Goal: Task Accomplishment & Management: Use online tool/utility

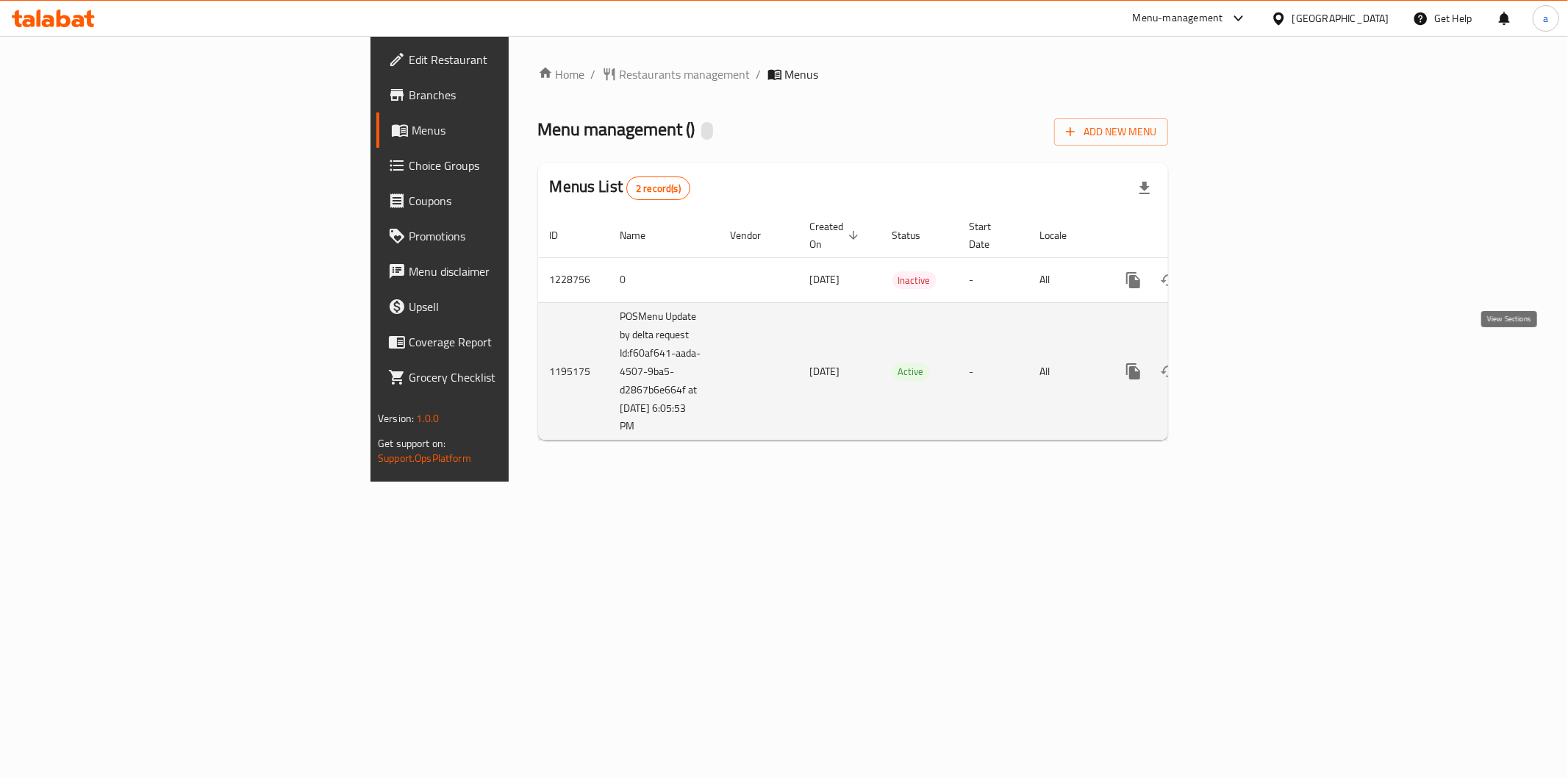
click at [1257, 363] on link "enhanced table" at bounding box center [1239, 371] width 35 height 35
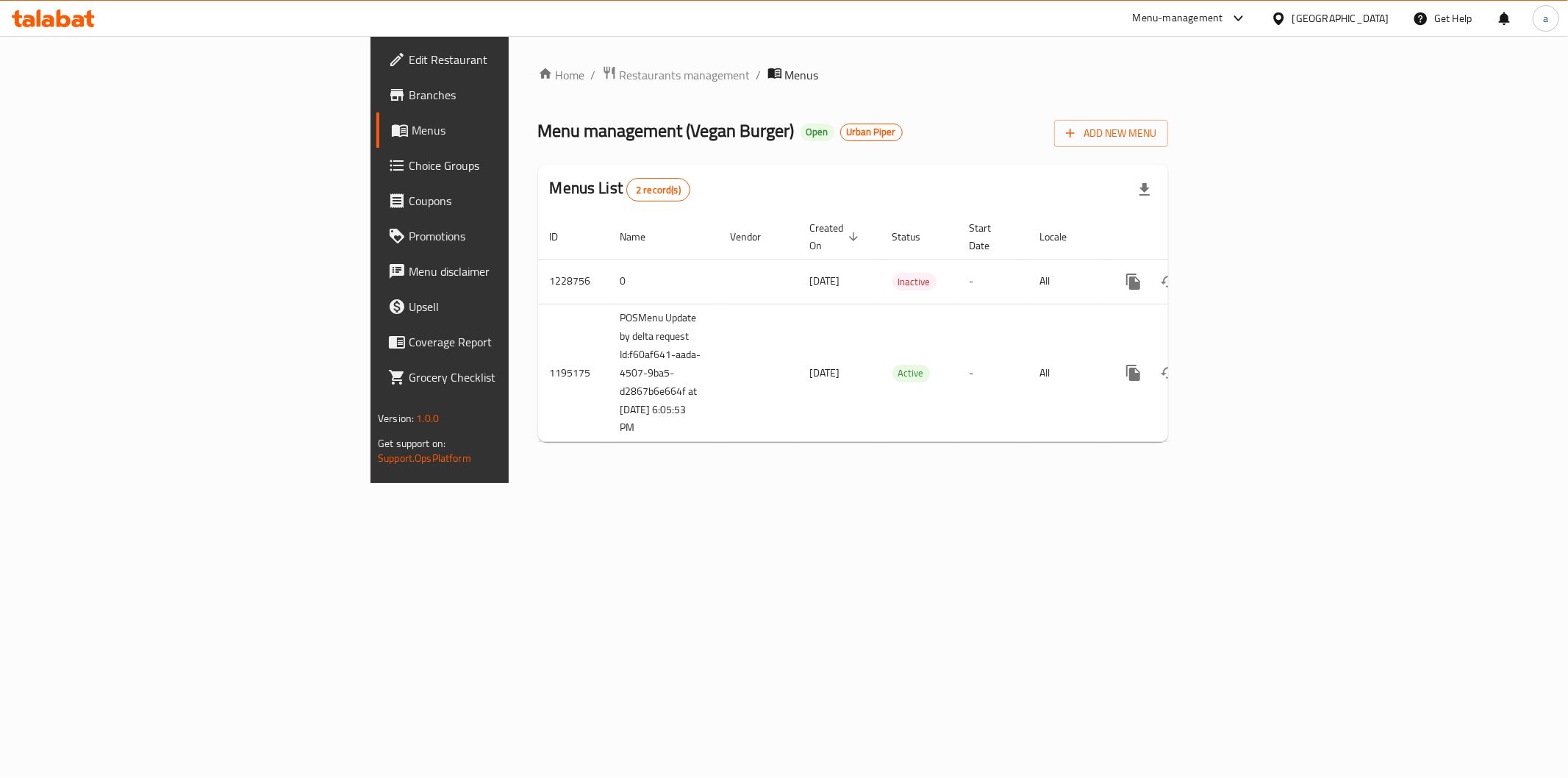
click at [408, 89] on span "Branches" at bounding box center [514, 95] width 212 height 18
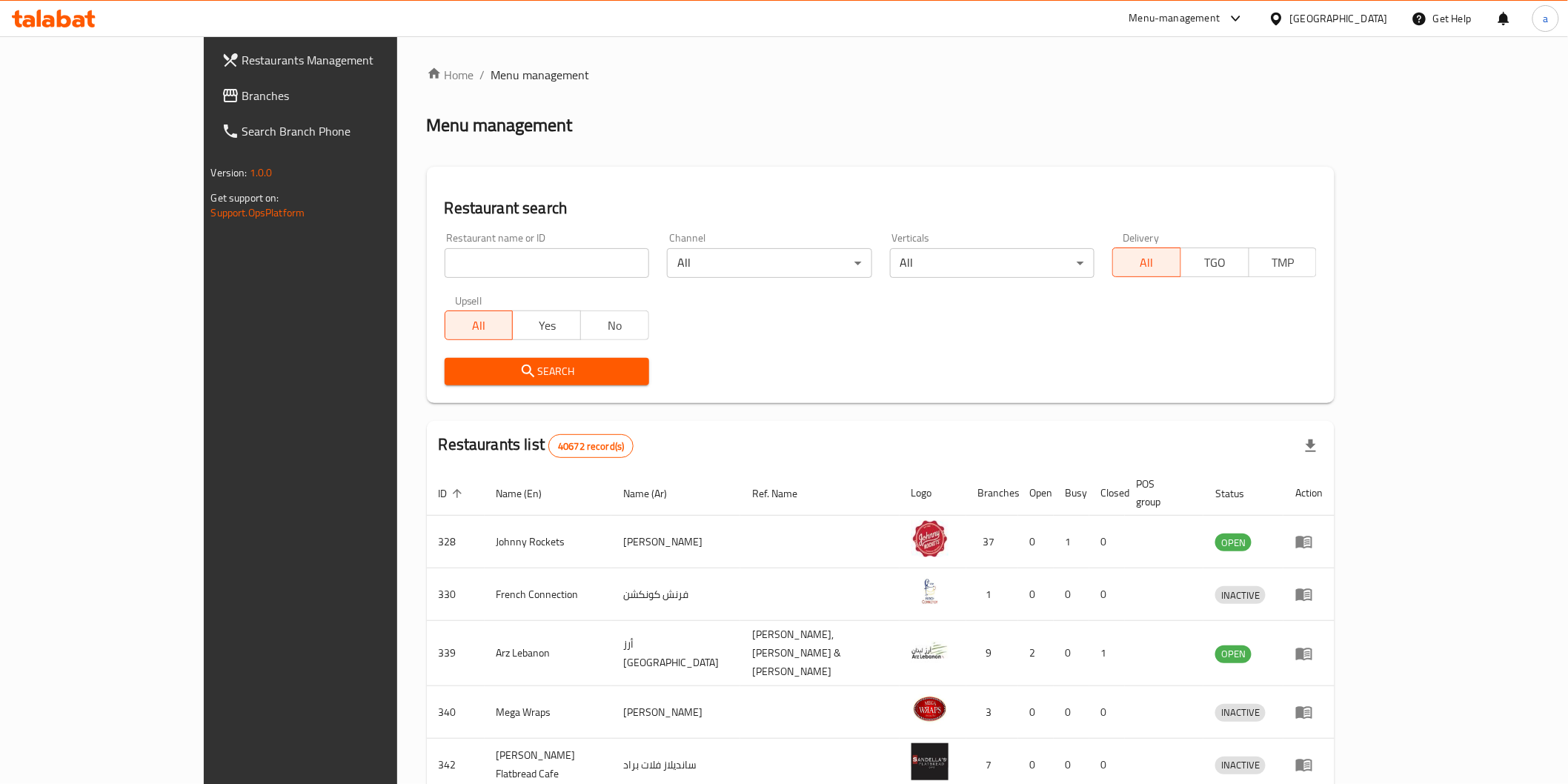
click at [210, 78] on link "Branches" at bounding box center [338, 96] width 256 height 36
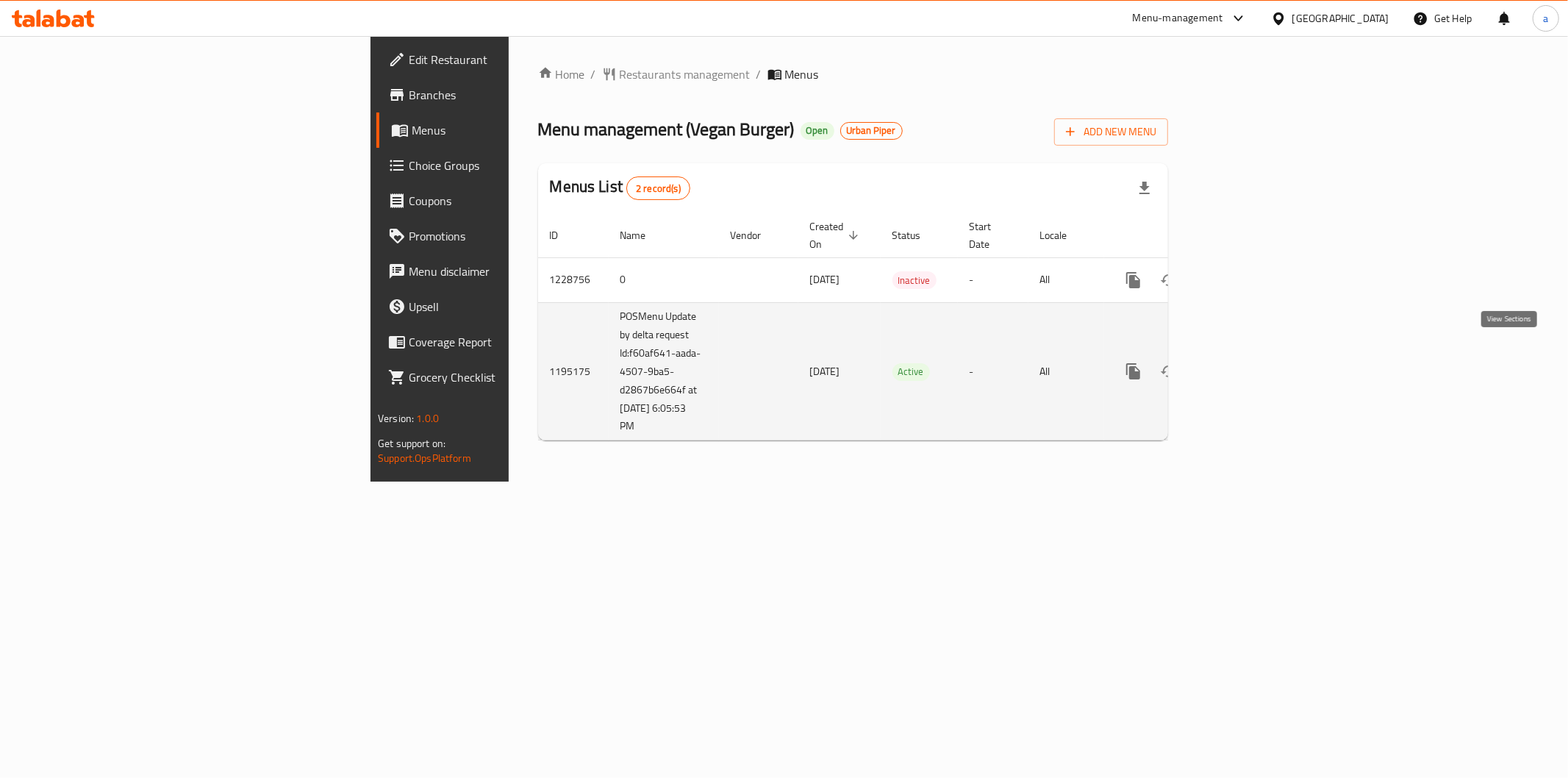
click at [1248, 363] on icon "enhanced table" at bounding box center [1239, 371] width 18 height 18
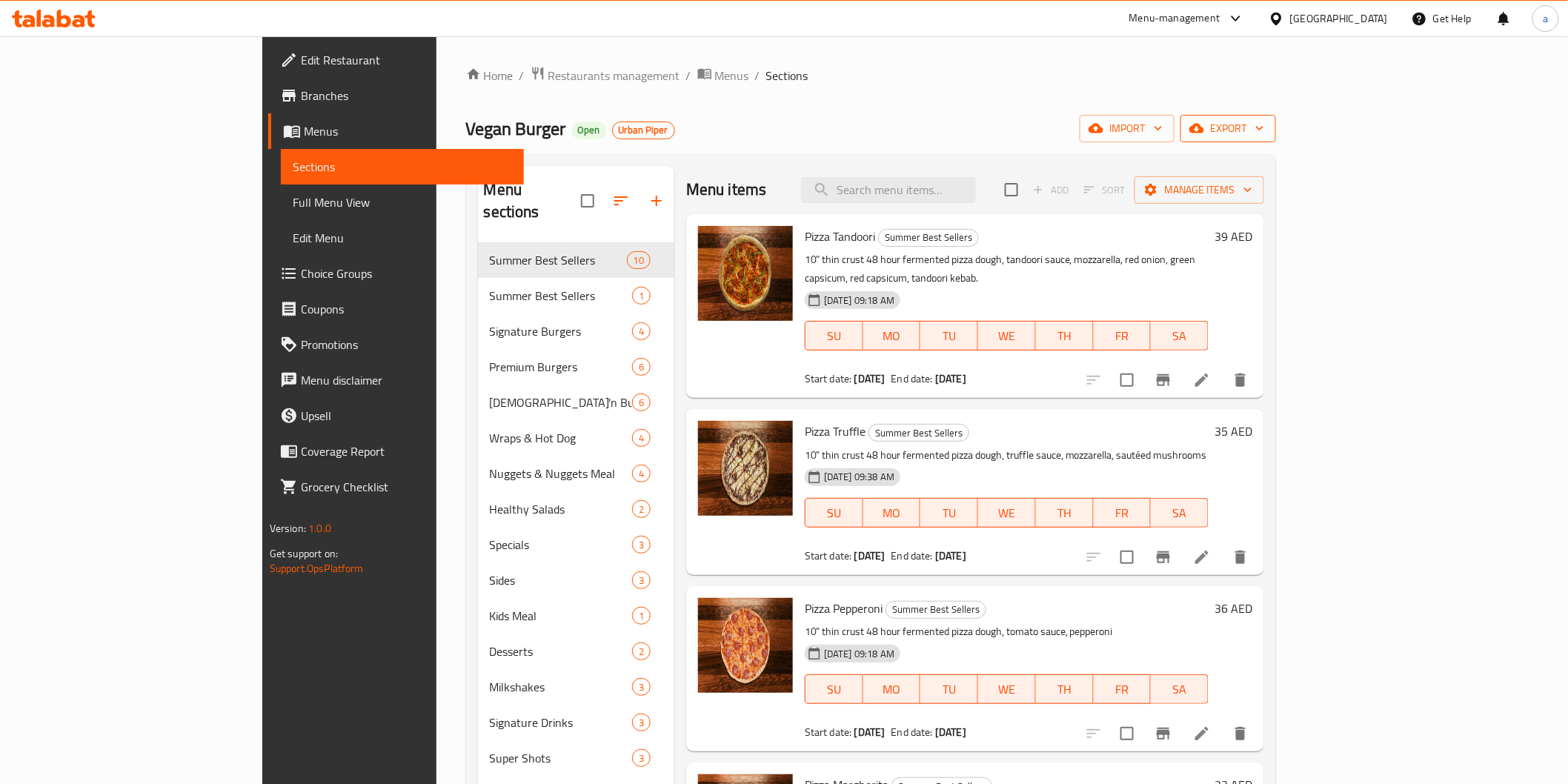
click at [1204, 129] on icon "button" at bounding box center [1196, 128] width 15 height 10
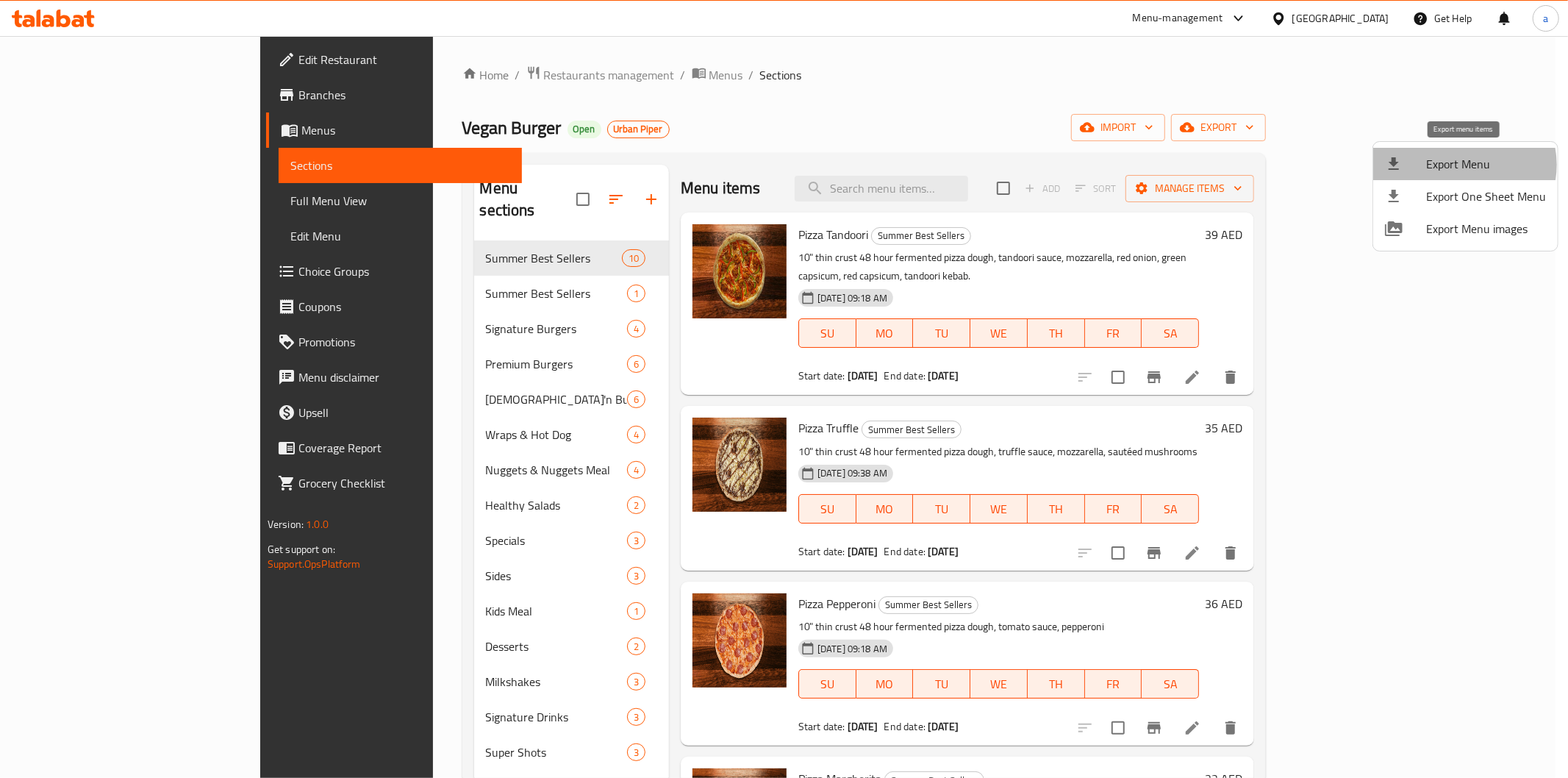
click at [1464, 165] on span "Export Menu" at bounding box center [1486, 164] width 120 height 18
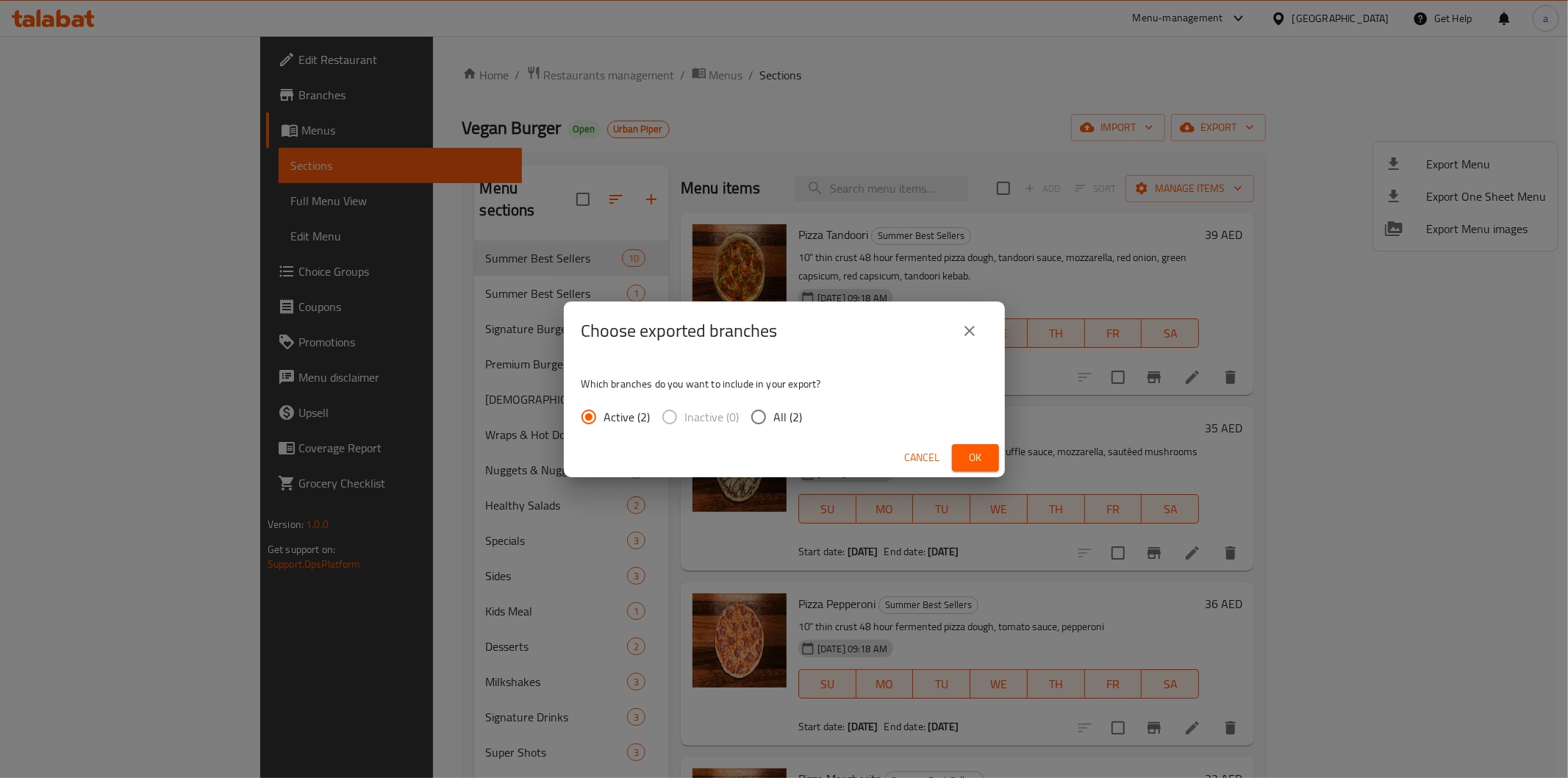
click at [783, 413] on span "All (2)" at bounding box center [788, 417] width 29 height 18
click at [774, 413] on input "All (2)" at bounding box center [758, 416] width 31 height 31
radio input "true"
click at [965, 453] on span "Ok" at bounding box center [975, 457] width 24 height 19
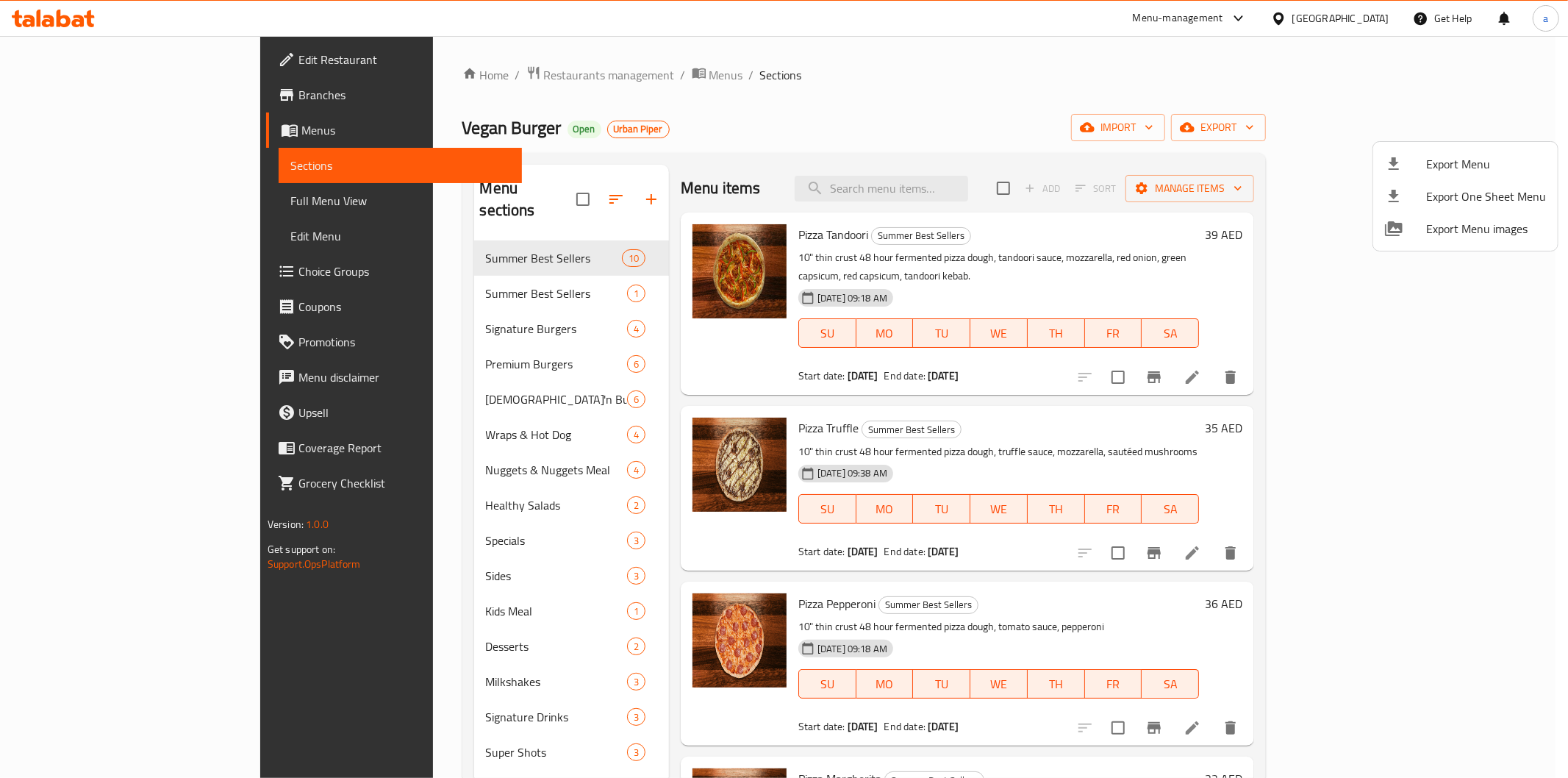
click at [174, 95] on div at bounding box center [784, 389] width 1568 height 778
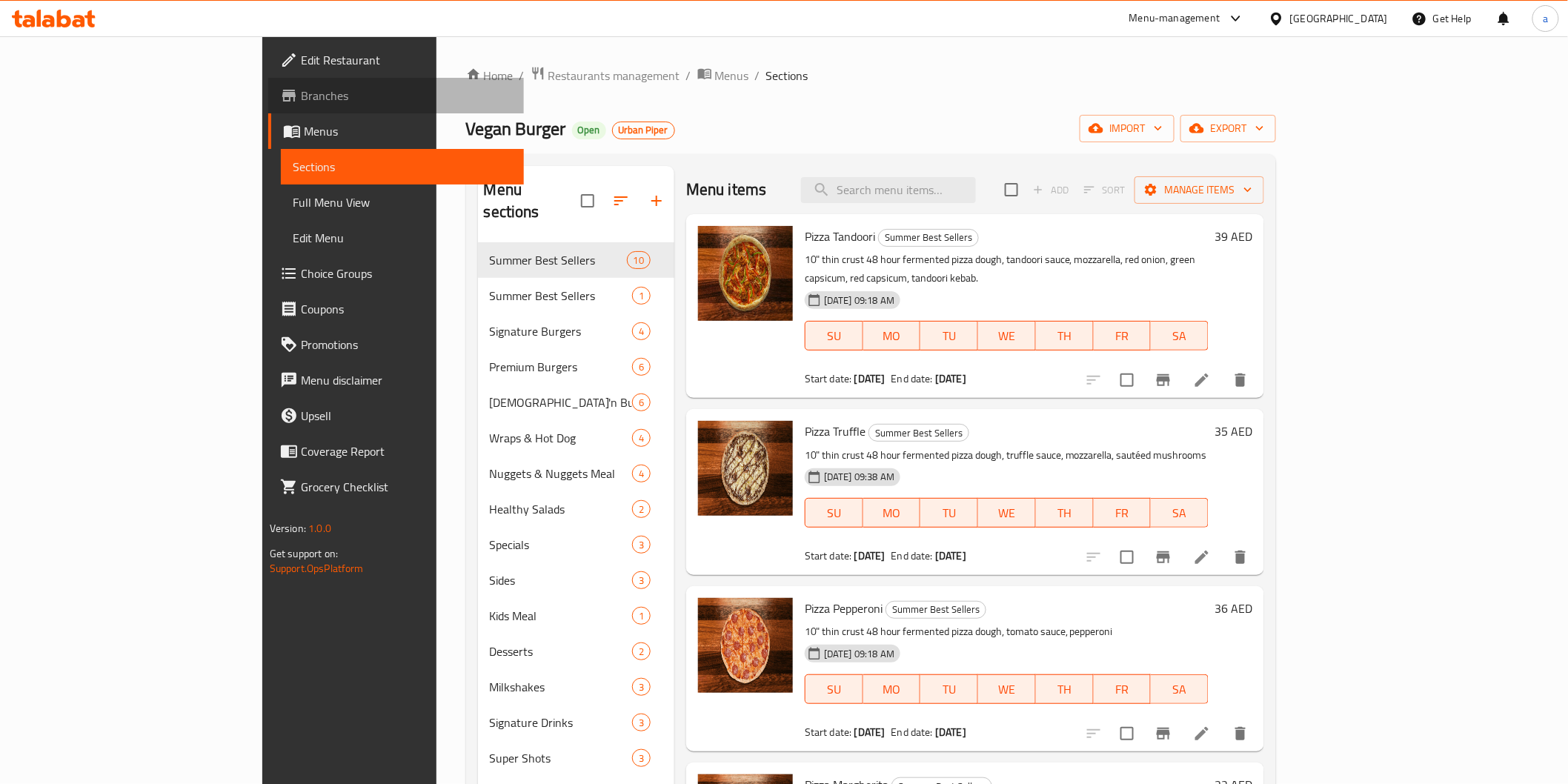
click at [300, 96] on span "Branches" at bounding box center [406, 96] width 212 height 18
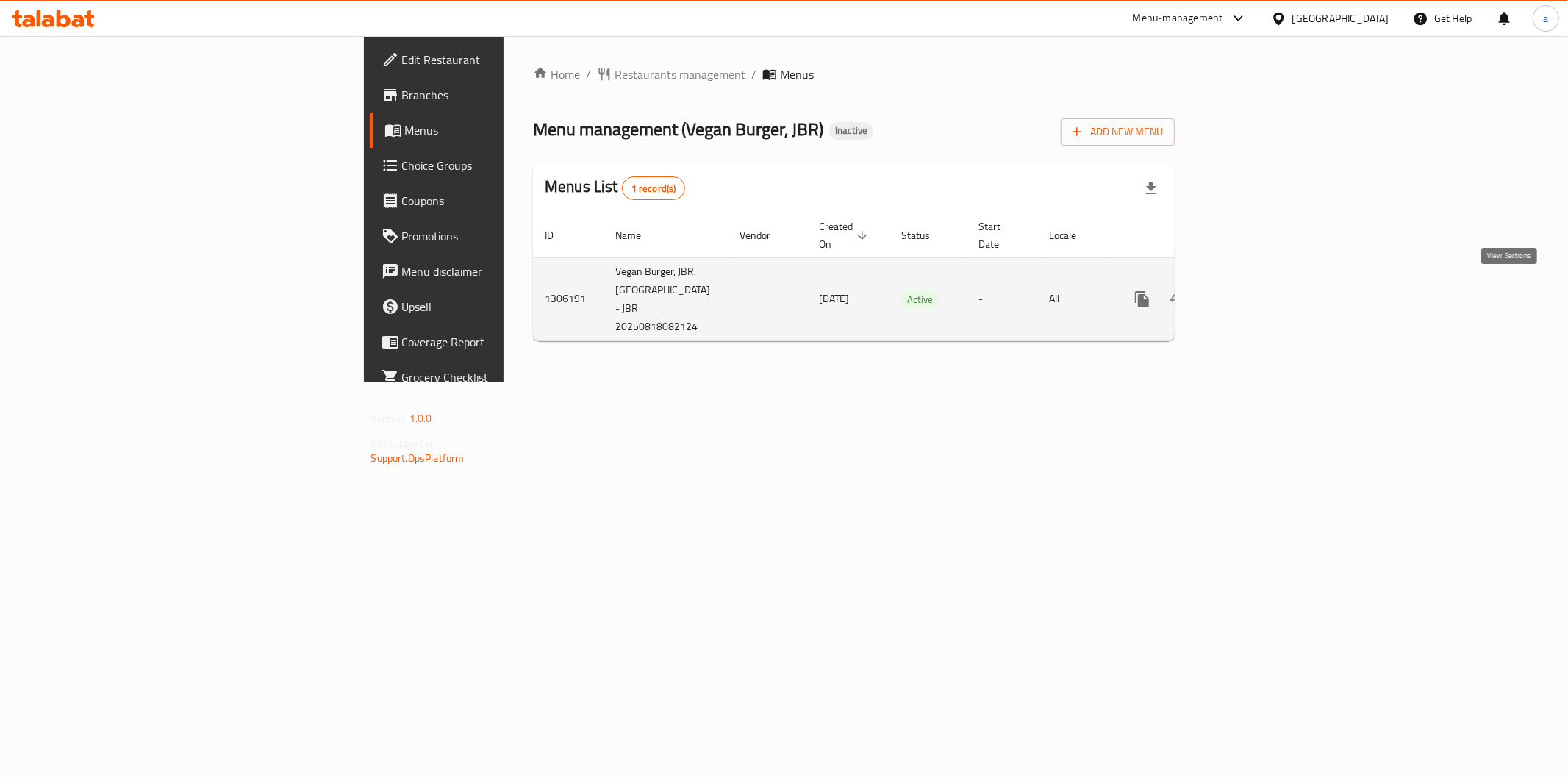
click at [1255, 293] on icon "enhanced table" at bounding box center [1248, 299] width 13 height 13
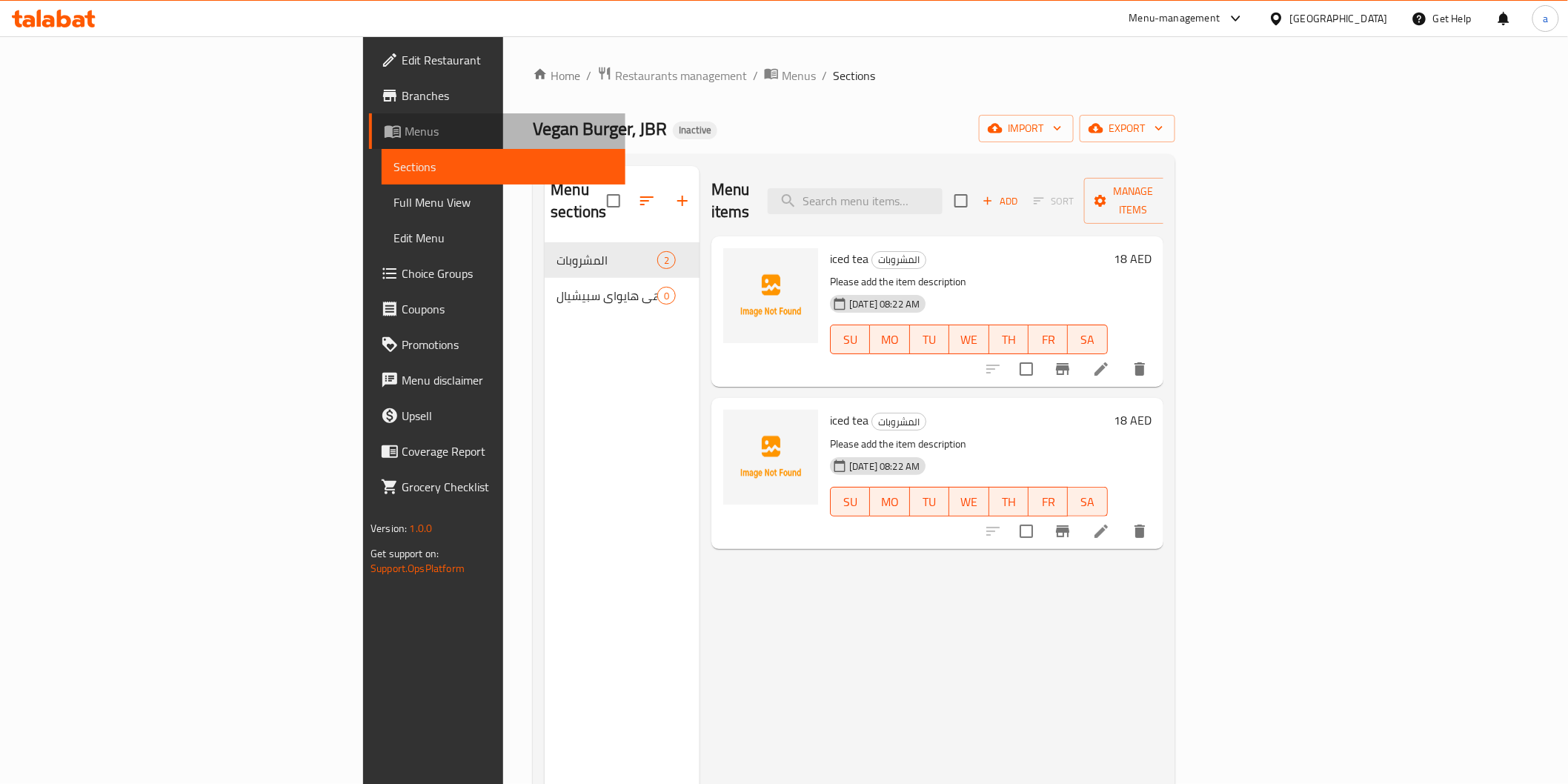
click at [404, 131] on span "Menus" at bounding box center [508, 132] width 208 height 18
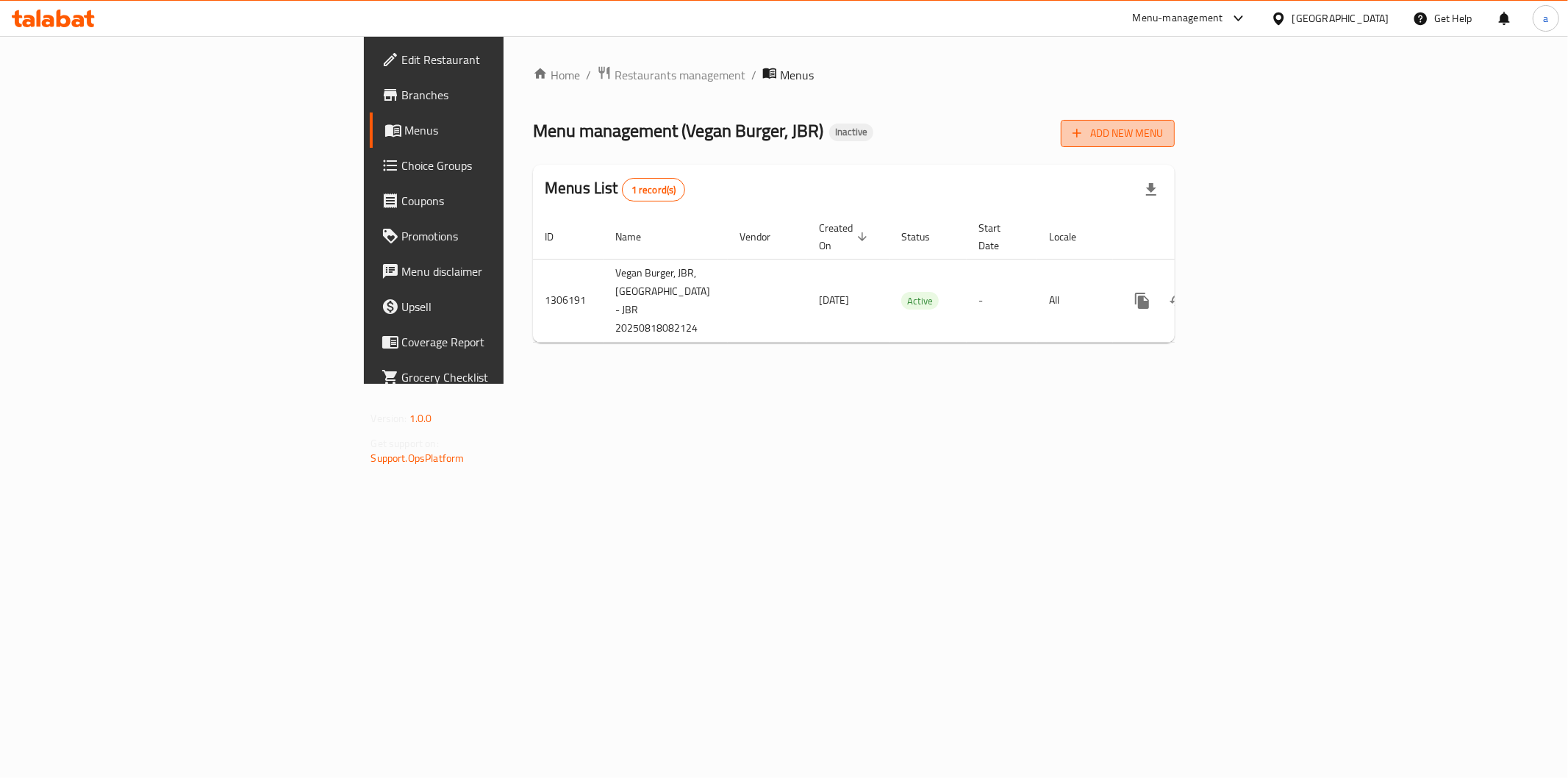
click at [1175, 120] on button "Add New Menu" at bounding box center [1117, 133] width 114 height 27
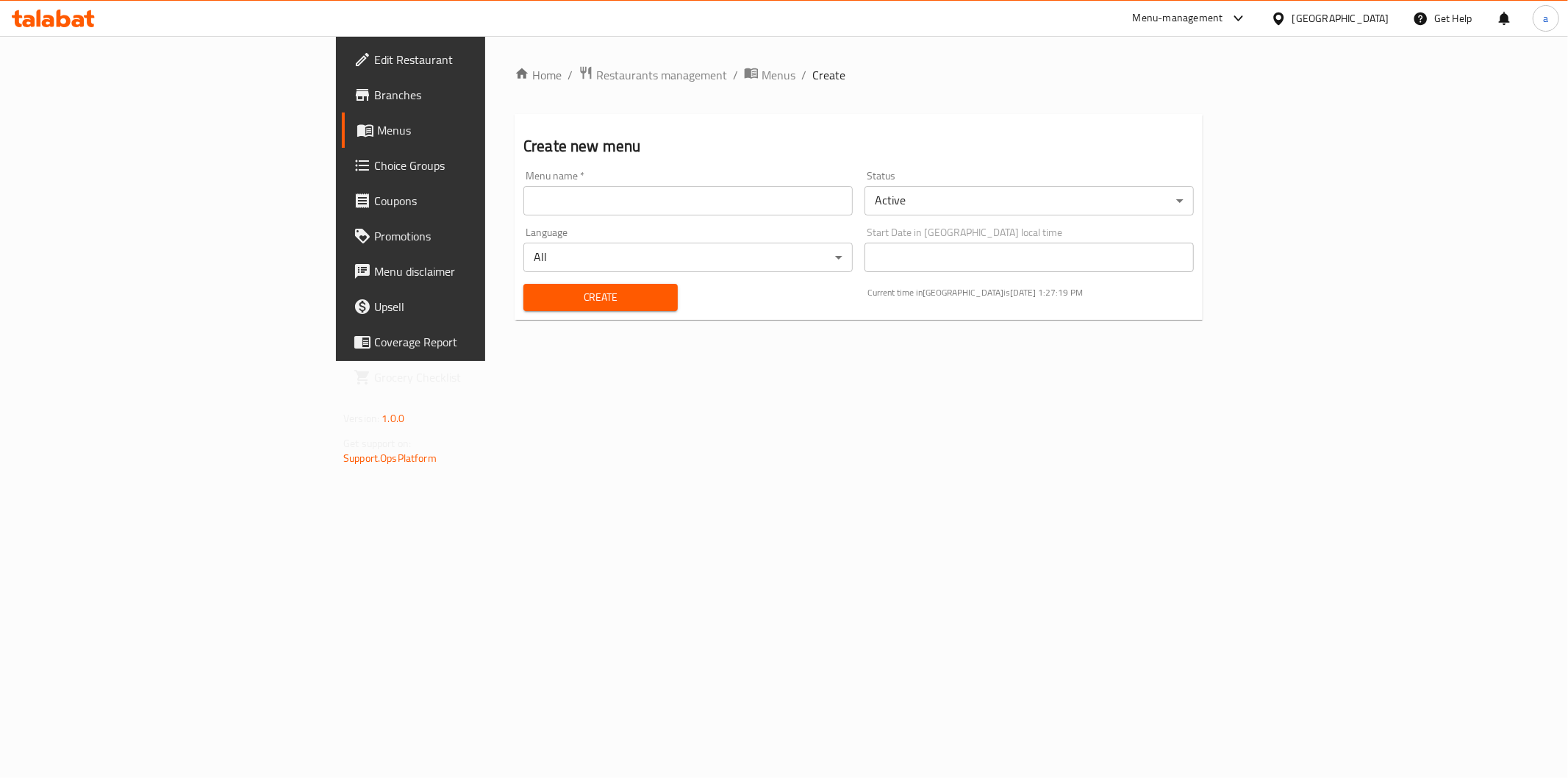
click at [545, 194] on input "text" at bounding box center [687, 200] width 329 height 29
type input "new"
click at [551, 298] on span "Create" at bounding box center [601, 297] width 131 height 19
click at [377, 138] on span "Menus" at bounding box center [482, 131] width 209 height 18
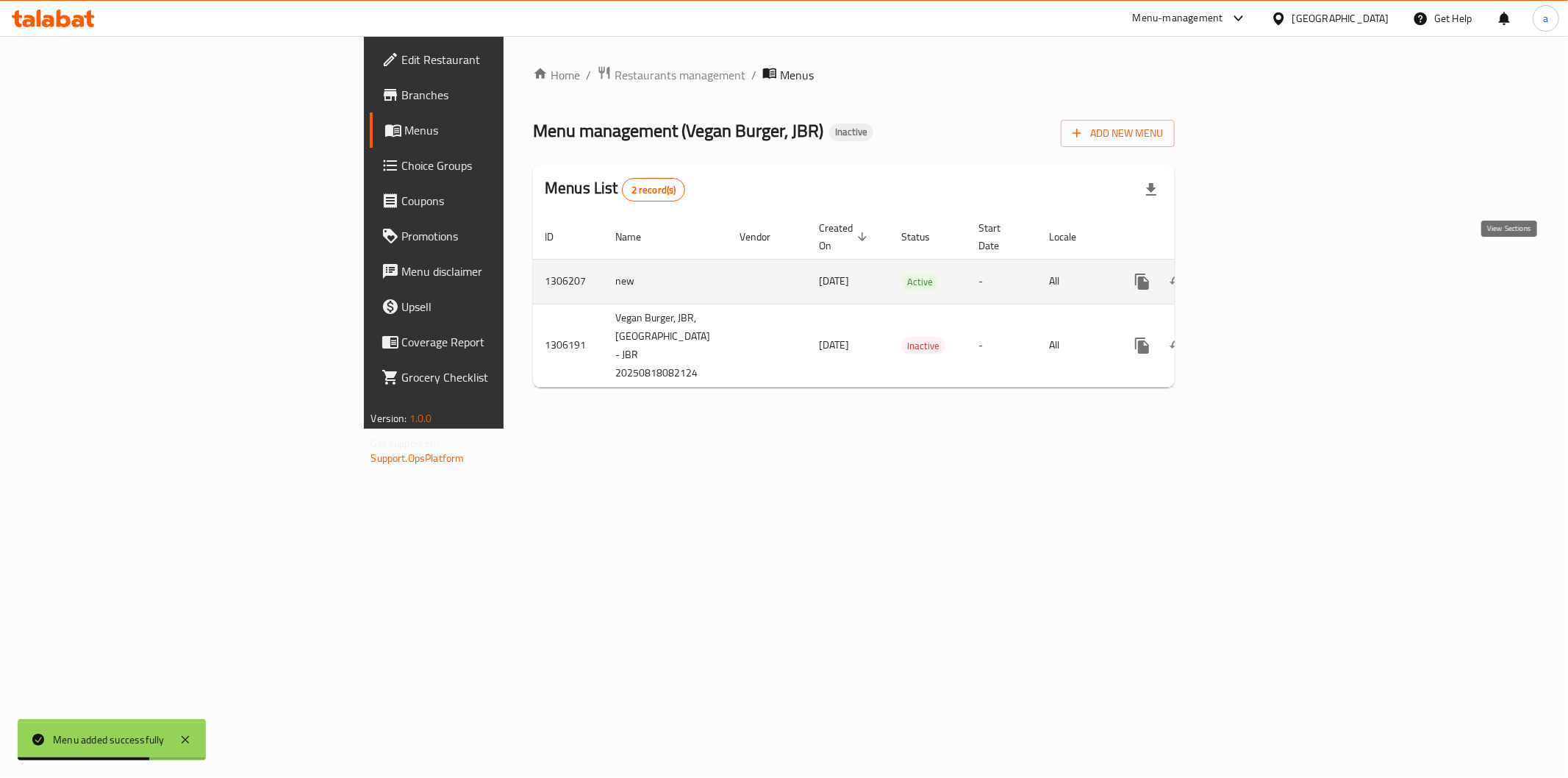
click at [1257, 273] on icon "enhanced table" at bounding box center [1248, 281] width 18 height 18
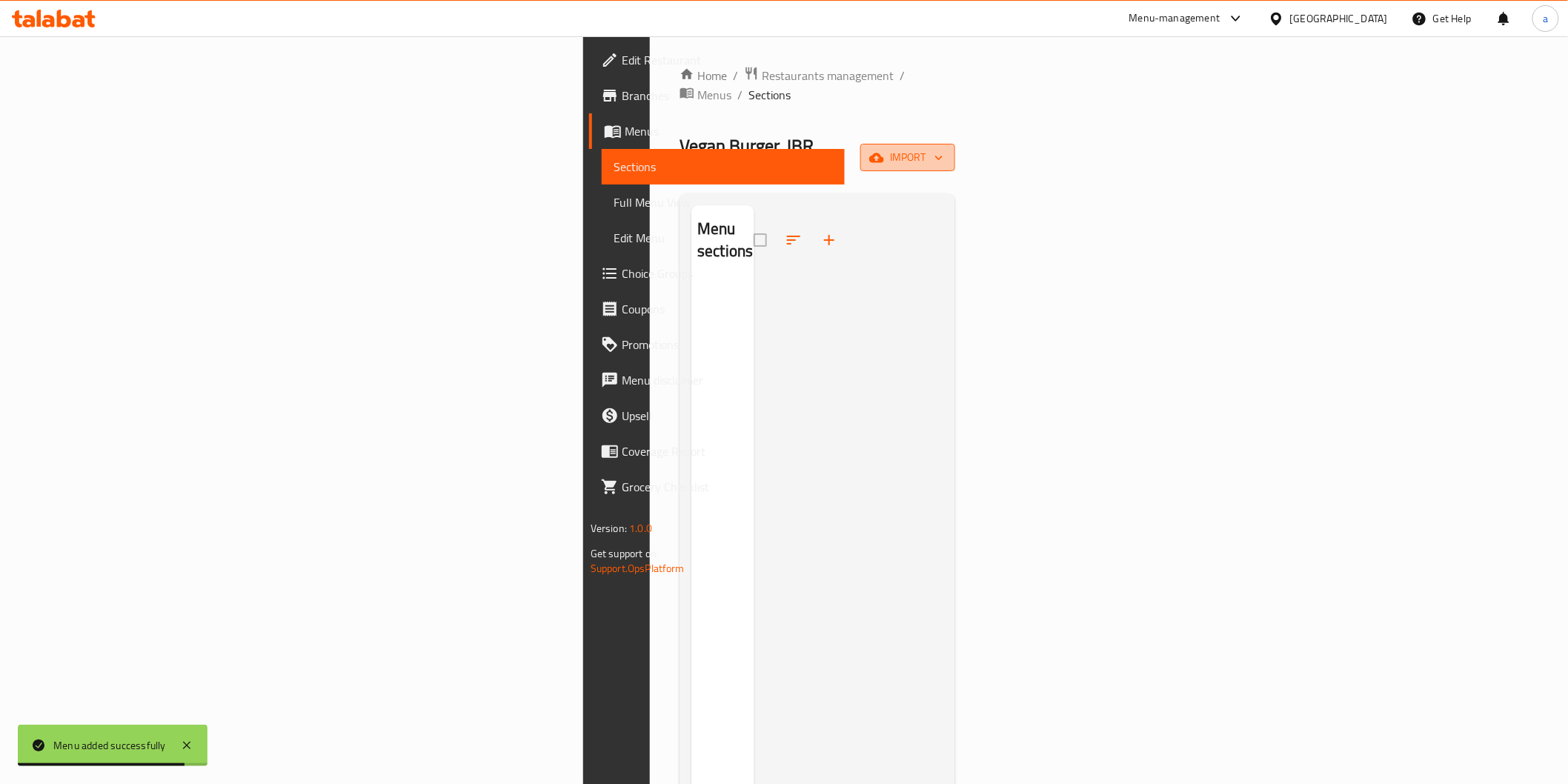
click at [884, 153] on icon "button" at bounding box center [876, 157] width 15 height 10
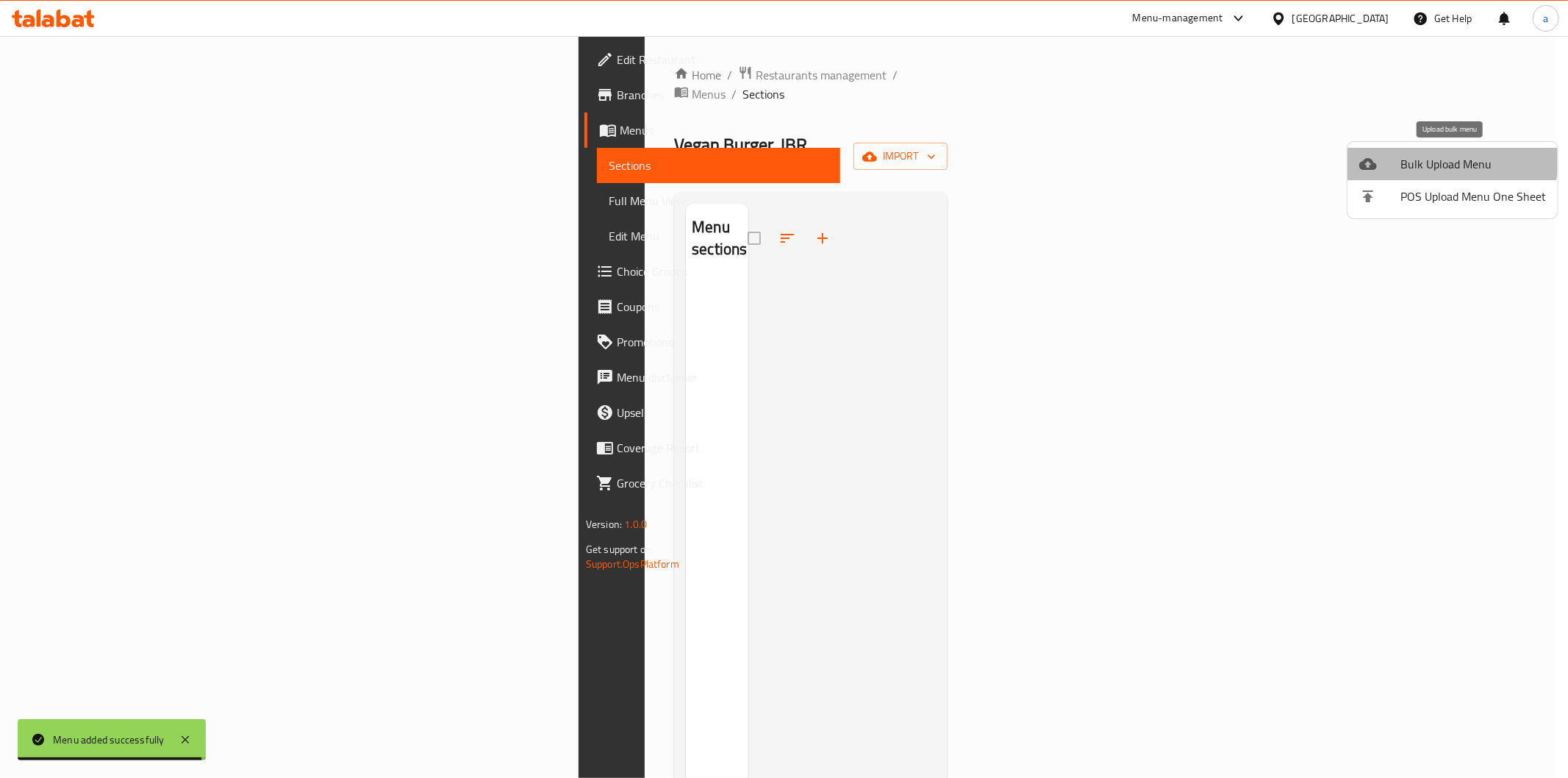
click at [1442, 152] on li "Bulk Upload Menu" at bounding box center [1452, 164] width 210 height 33
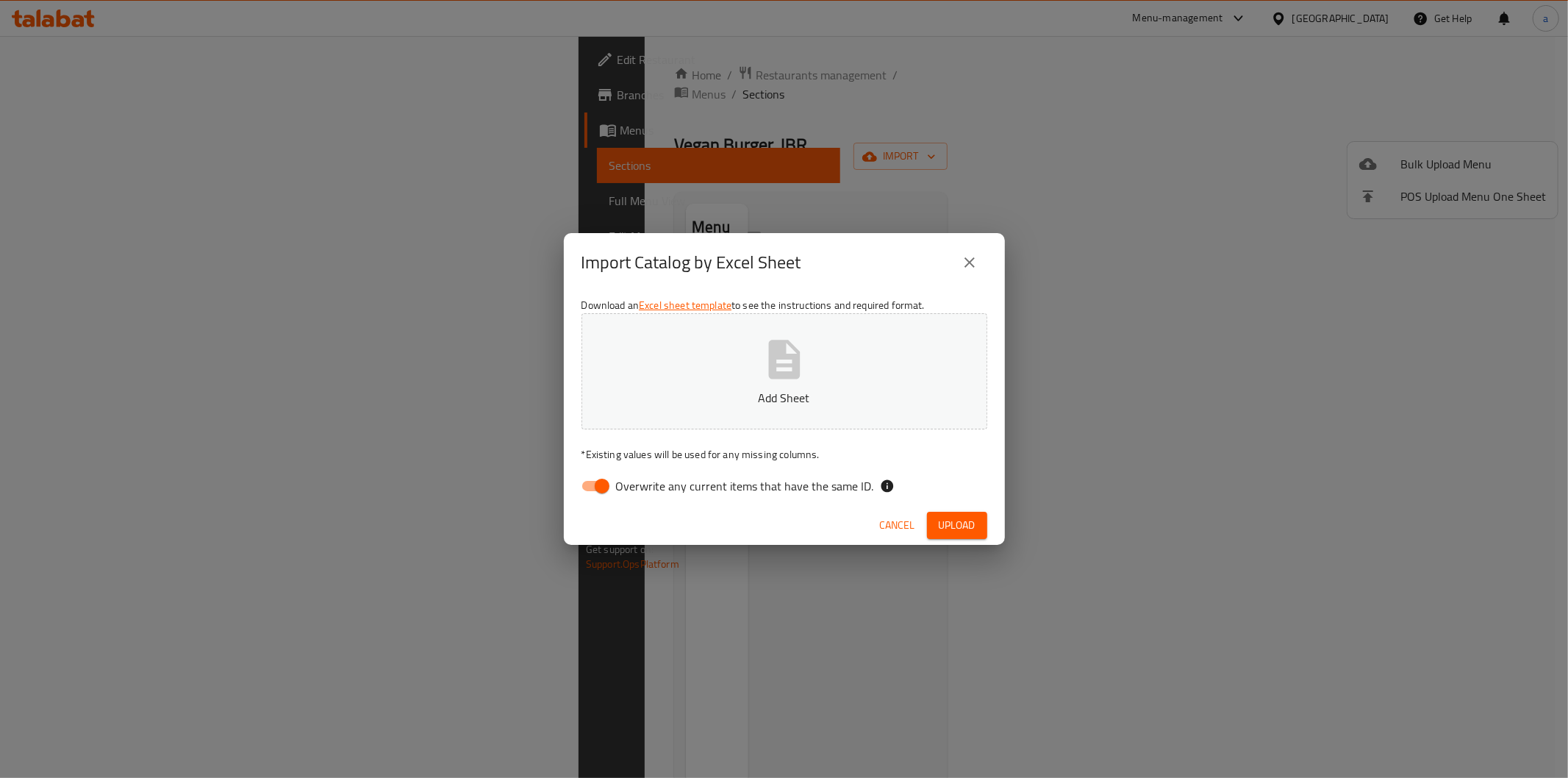
click at [776, 495] on span "Overwrite any current items that have the same ID." at bounding box center [745, 486] width 258 height 18
click at [644, 495] on input "Overwrite any current items that have the same ID." at bounding box center [601, 486] width 84 height 28
checkbox input "false"
click at [788, 390] on p "Add Sheet" at bounding box center [784, 398] width 360 height 18
click at [957, 534] on span "Upload" at bounding box center [957, 525] width 37 height 19
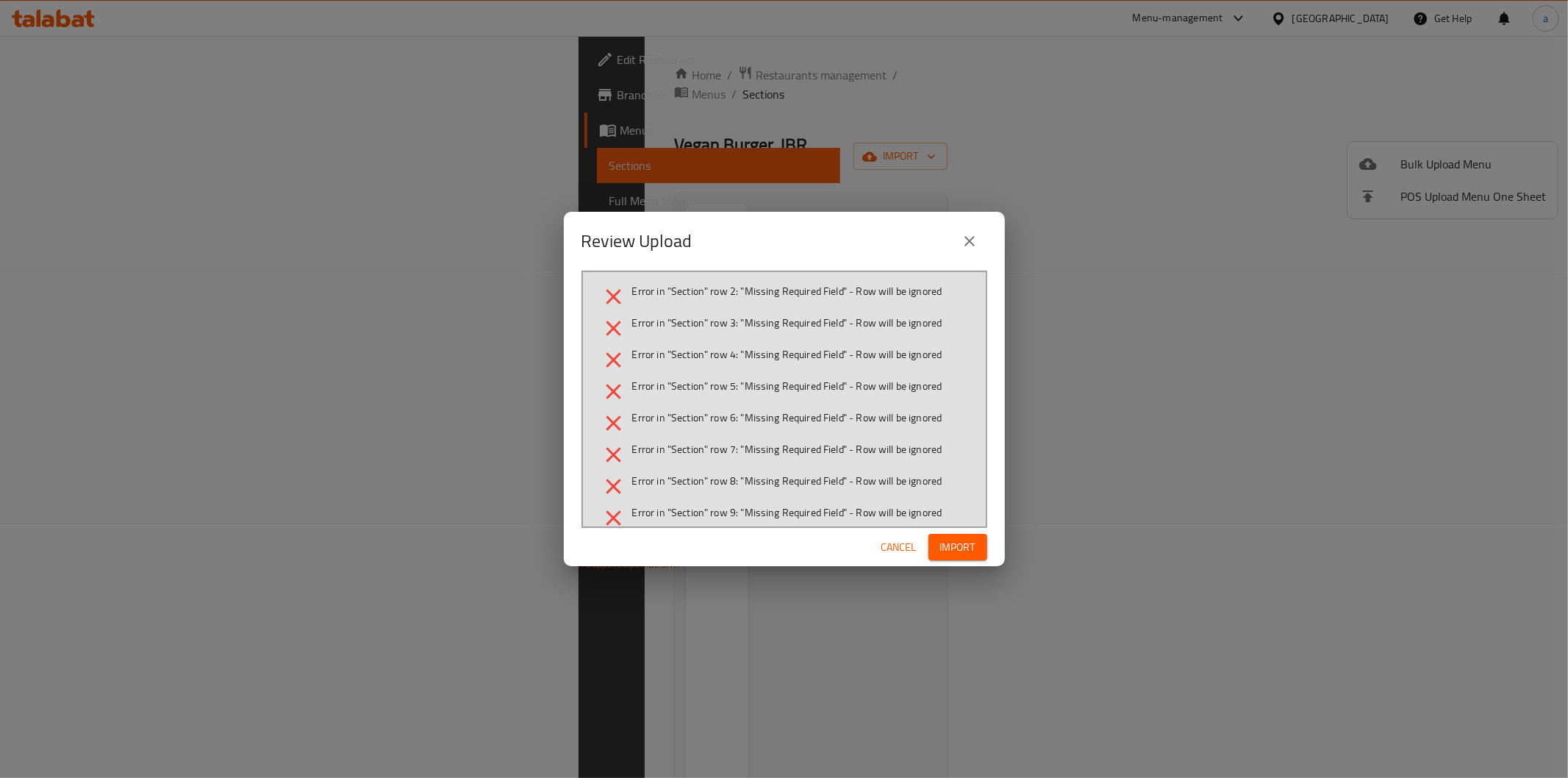
click at [974, 239] on icon "close" at bounding box center [969, 241] width 18 height 18
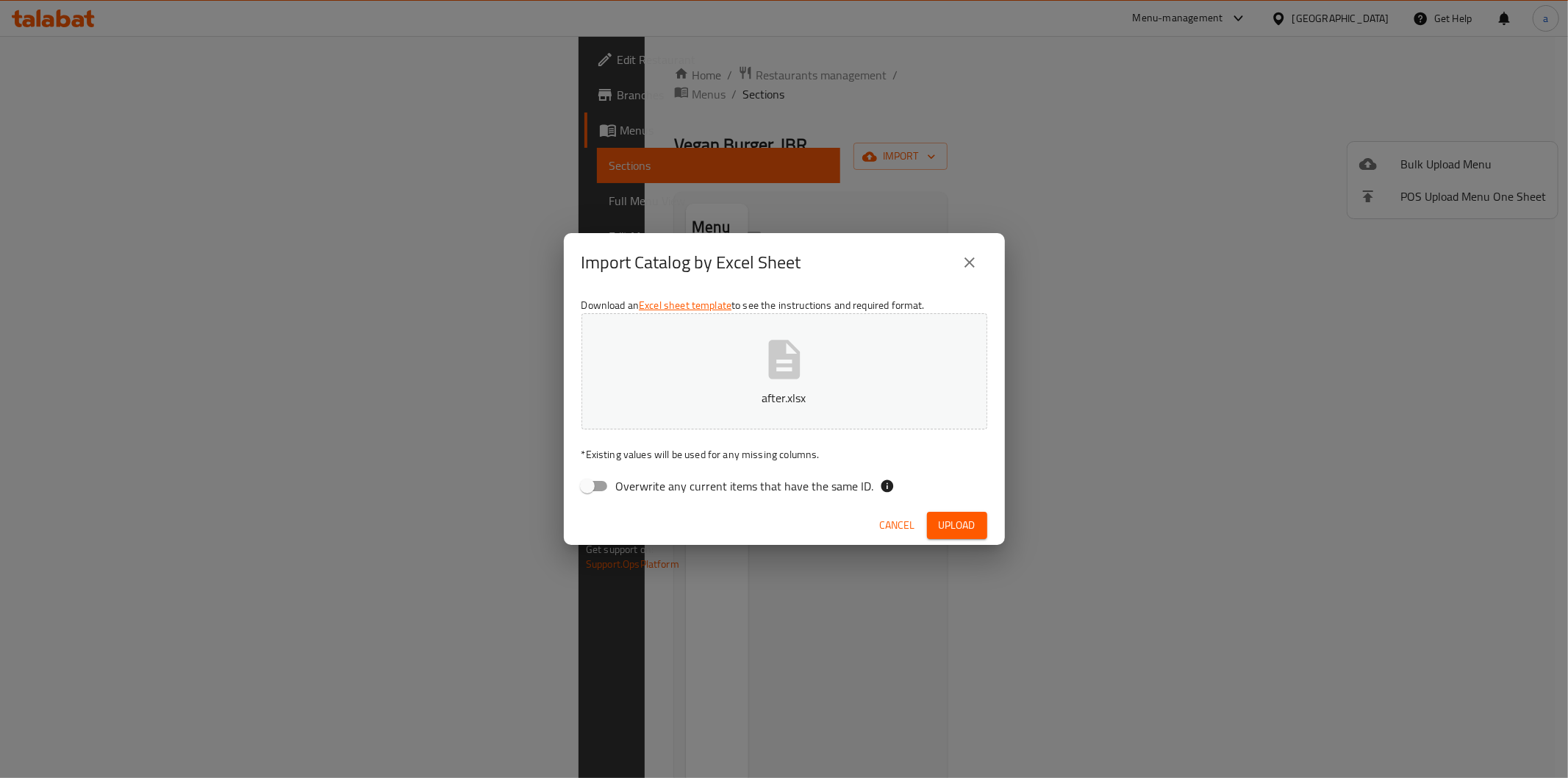
click at [967, 258] on icon "close" at bounding box center [969, 263] width 18 height 18
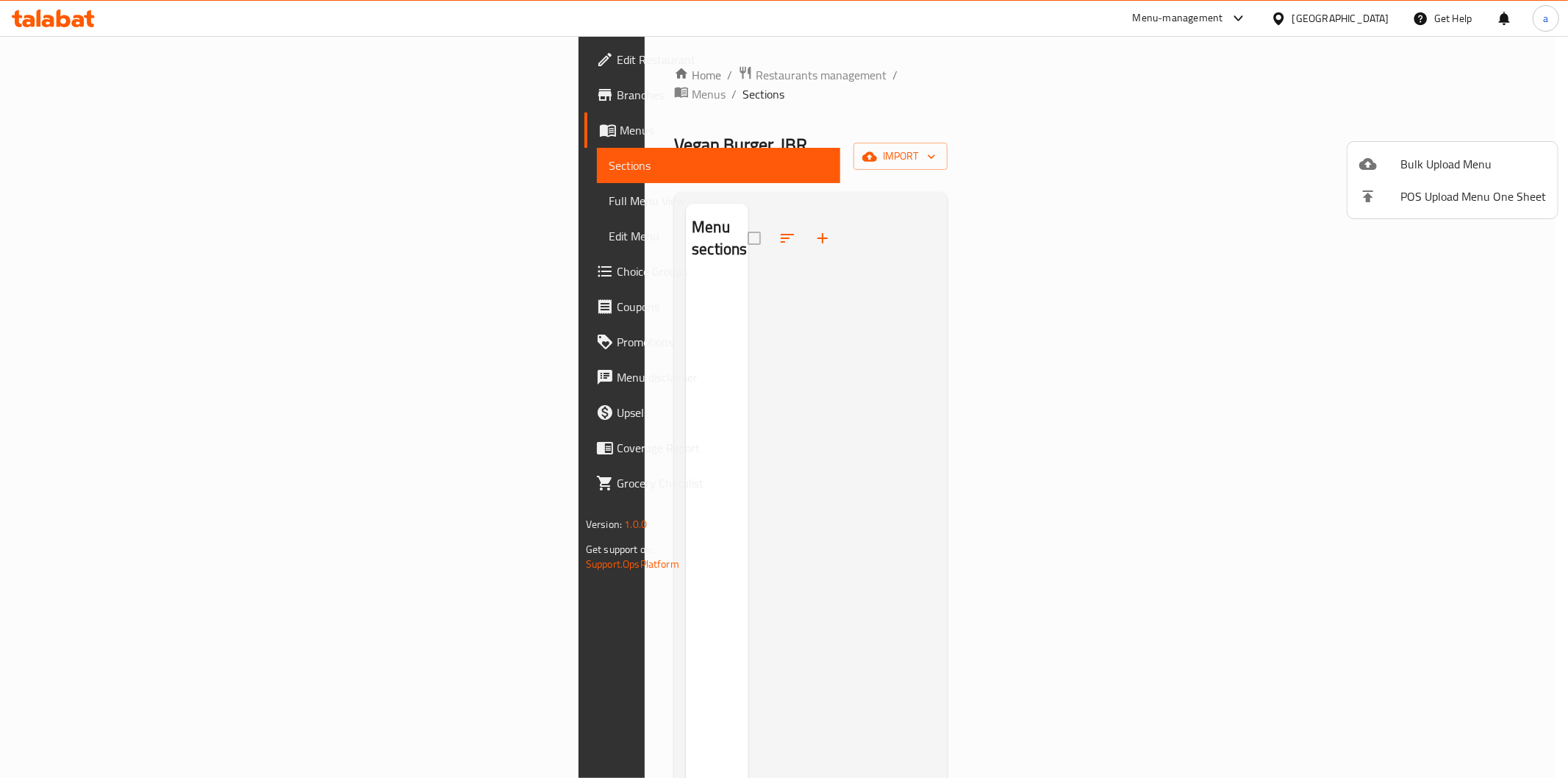
click at [71, 96] on div at bounding box center [784, 389] width 1568 height 778
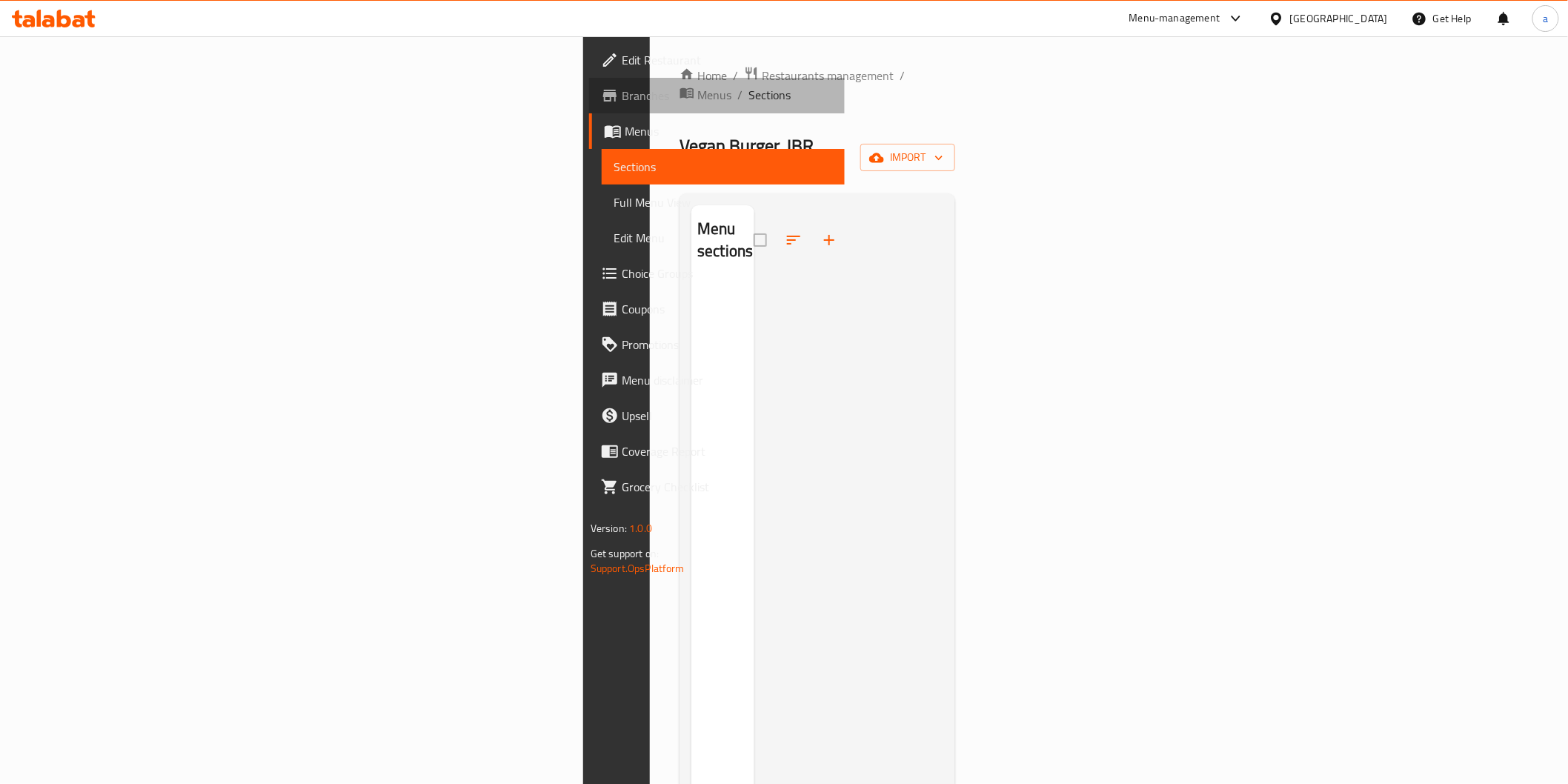
click at [621, 94] on span "Branches" at bounding box center [727, 96] width 212 height 18
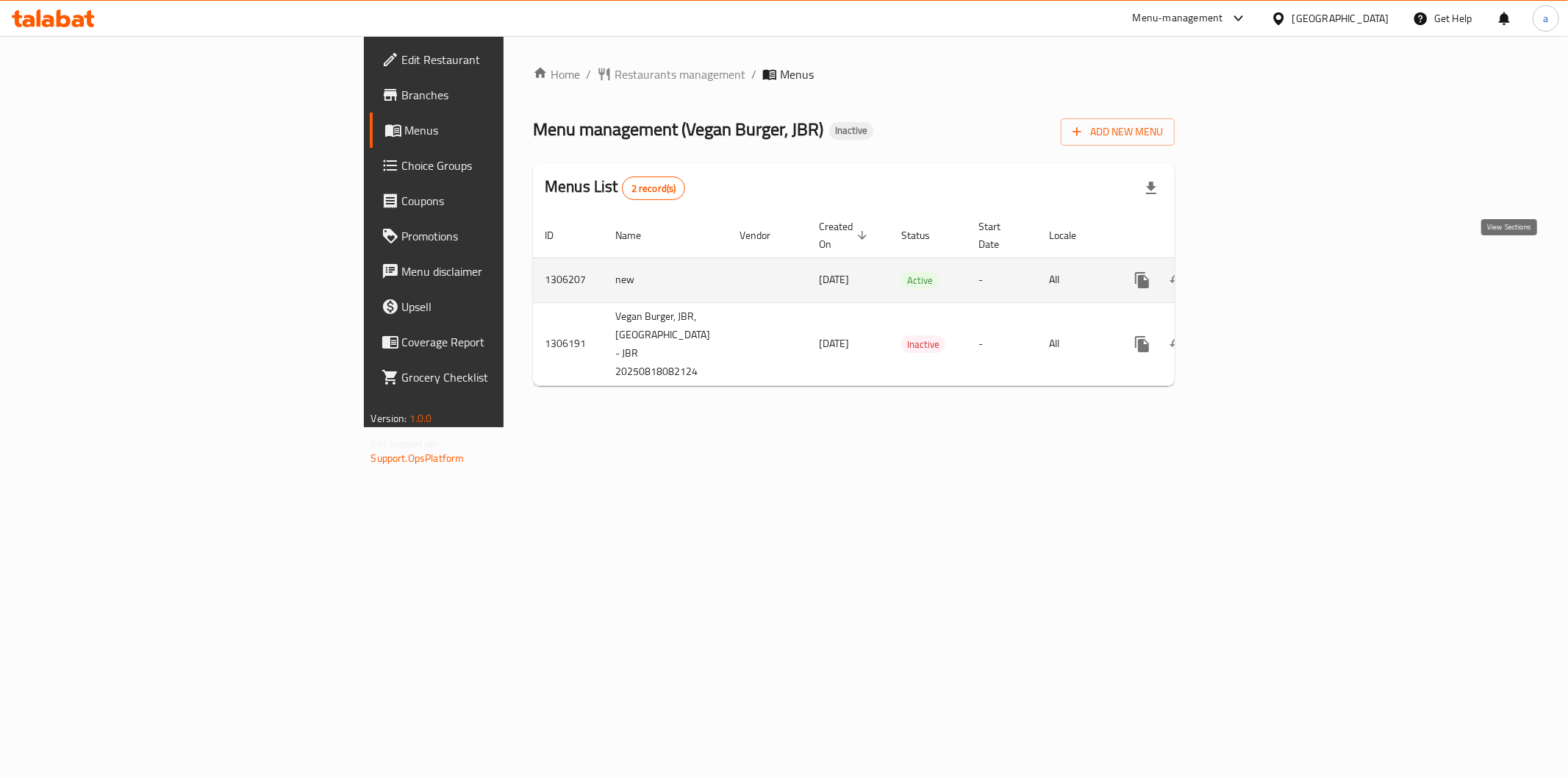
click at [1255, 273] on icon "enhanced table" at bounding box center [1248, 280] width 13 height 13
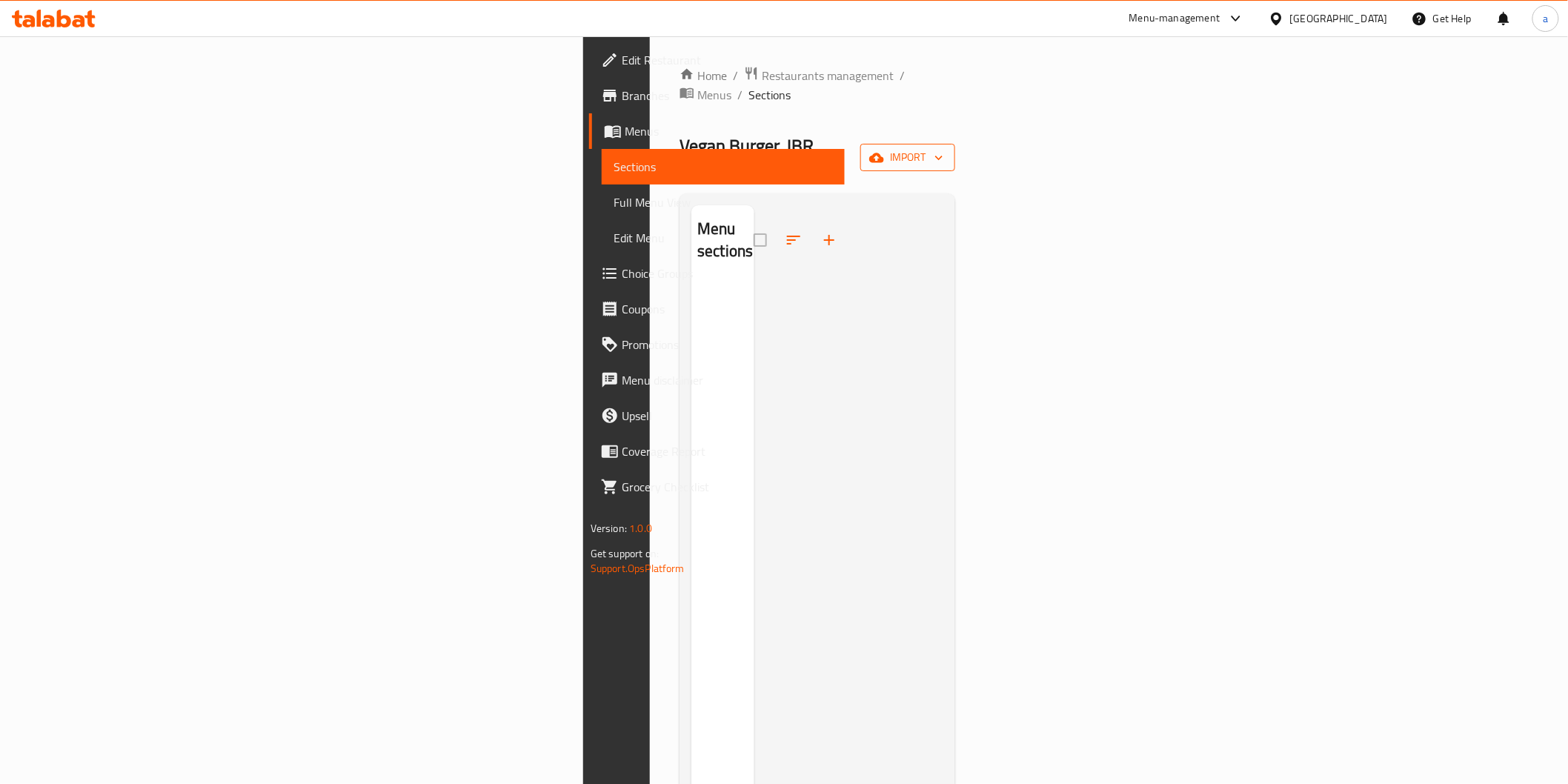
click at [955, 144] on button "import" at bounding box center [908, 157] width 95 height 28
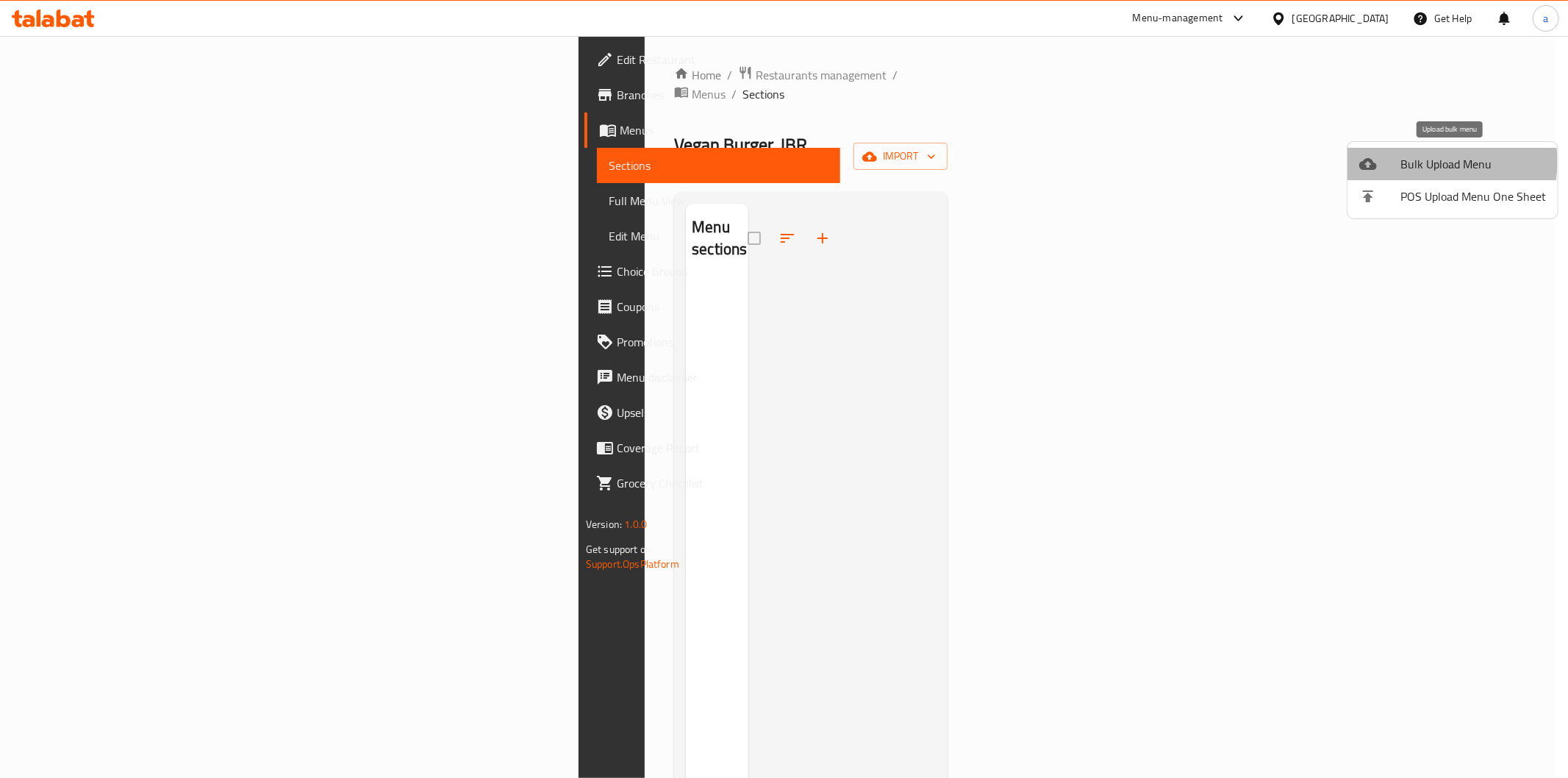
click at [1437, 161] on span "Bulk Upload Menu" at bounding box center [1473, 164] width 146 height 18
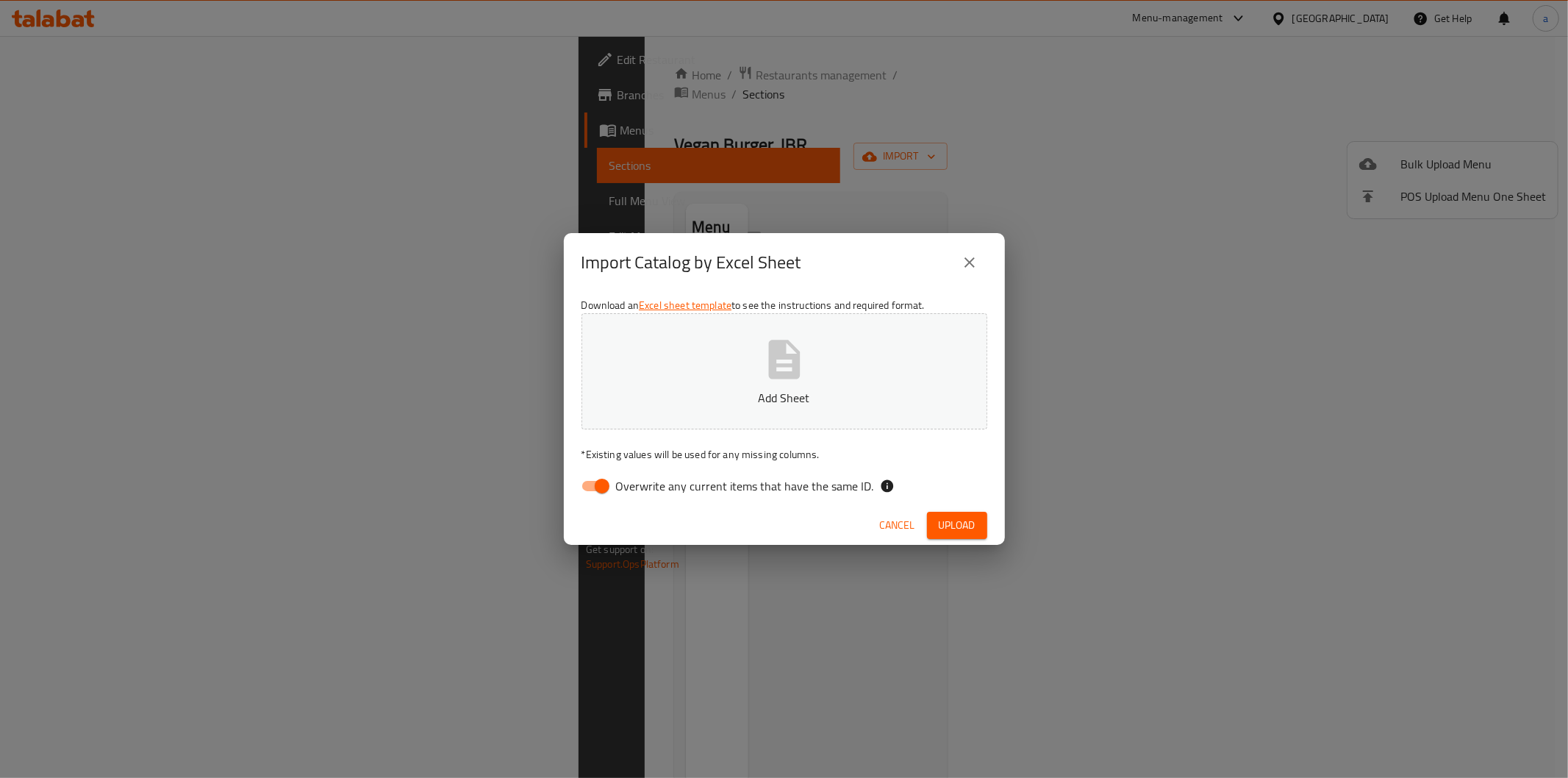
drag, startPoint x: 629, startPoint y: 490, endPoint x: 644, endPoint y: 475, distance: 21.2
click at [630, 490] on span "Overwrite any current items that have the same ID." at bounding box center [745, 486] width 258 height 18
click at [630, 490] on input "Overwrite any current items that have the same ID." at bounding box center [601, 486] width 84 height 28
checkbox input "false"
click at [976, 258] on icon "close" at bounding box center [969, 263] width 18 height 18
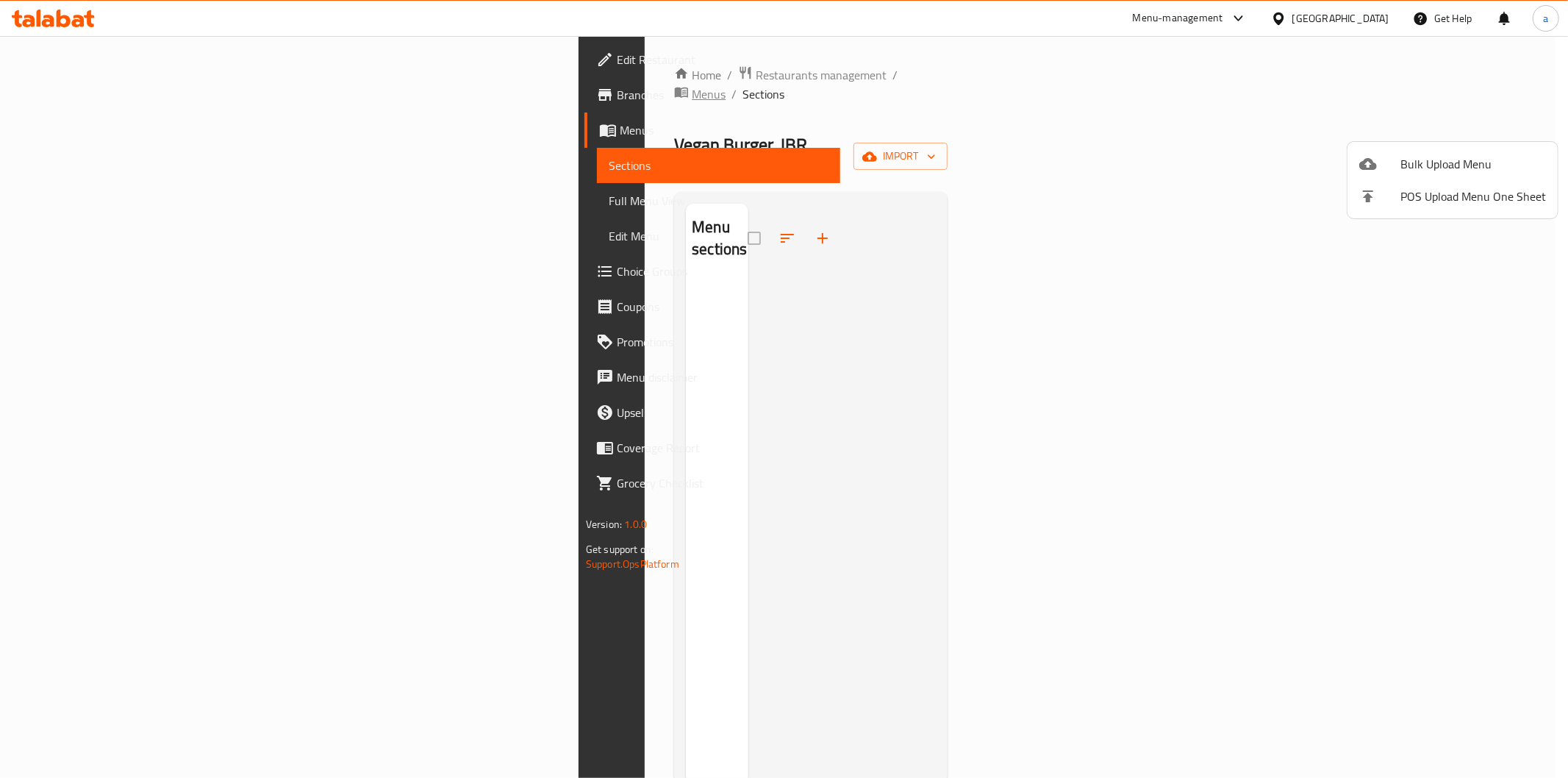
click at [552, 79] on div at bounding box center [784, 389] width 1568 height 778
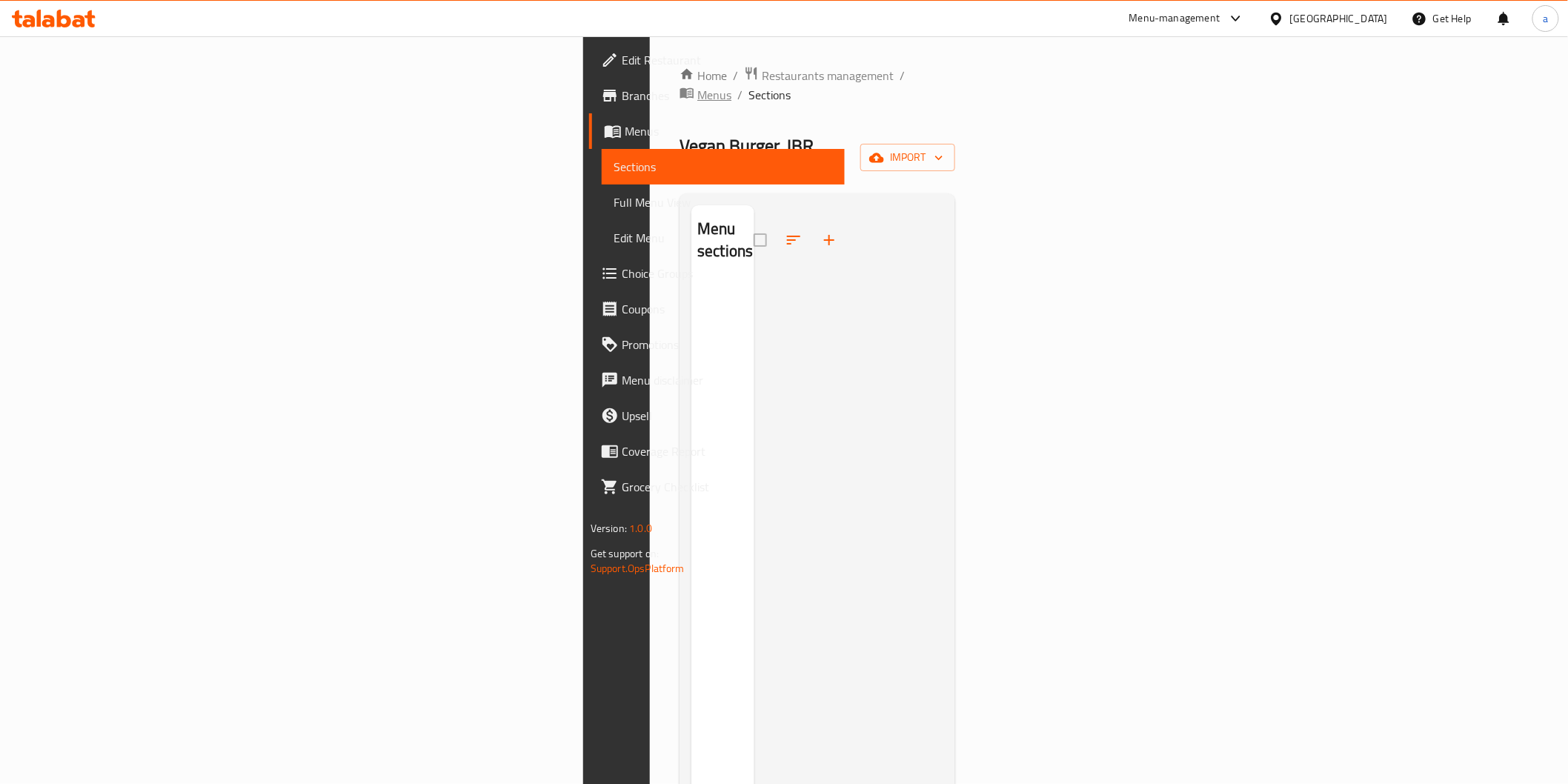
click at [697, 86] on span "Menus" at bounding box center [714, 95] width 34 height 18
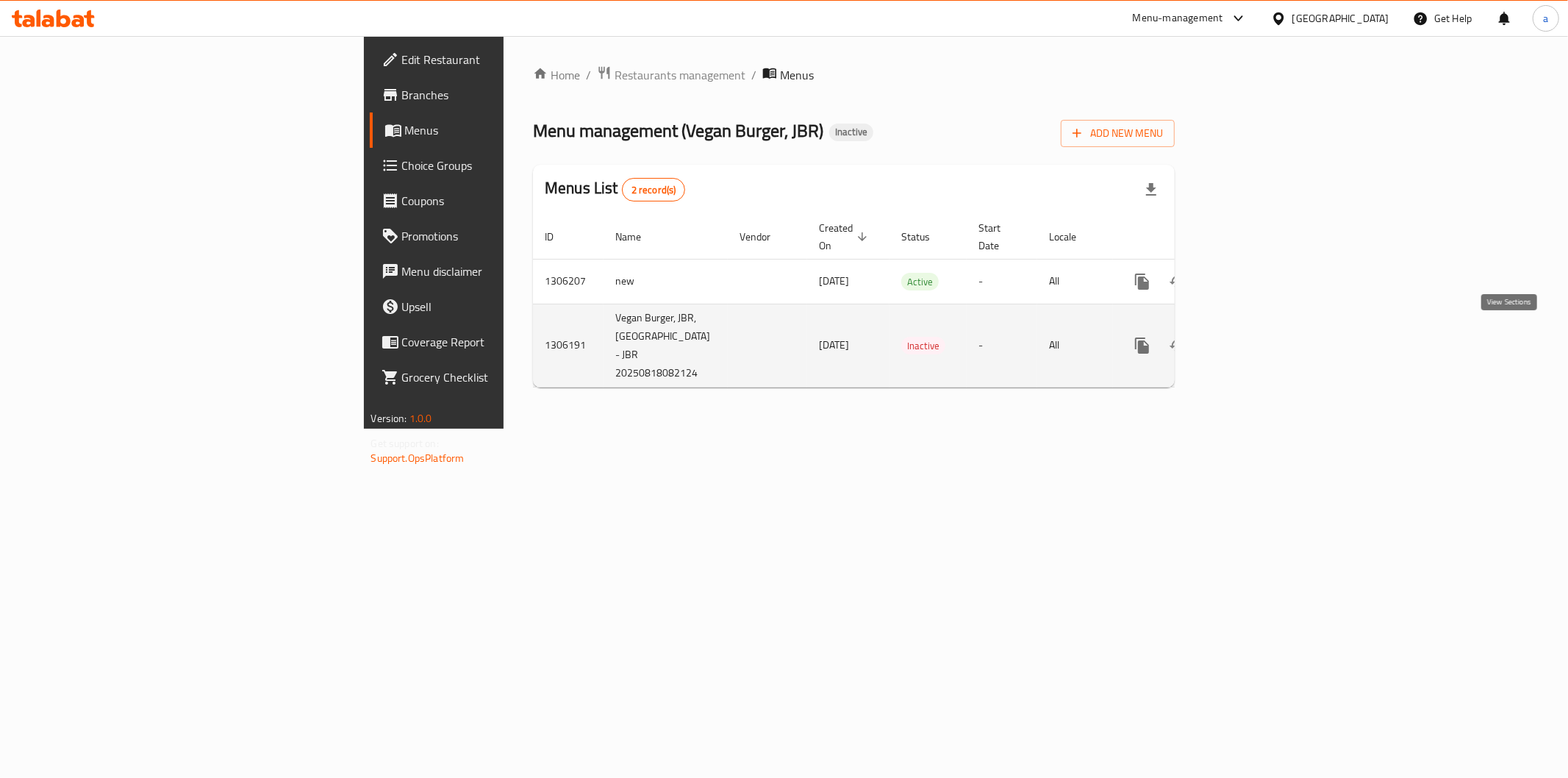
click at [1266, 332] on link "enhanced table" at bounding box center [1248, 346] width 35 height 35
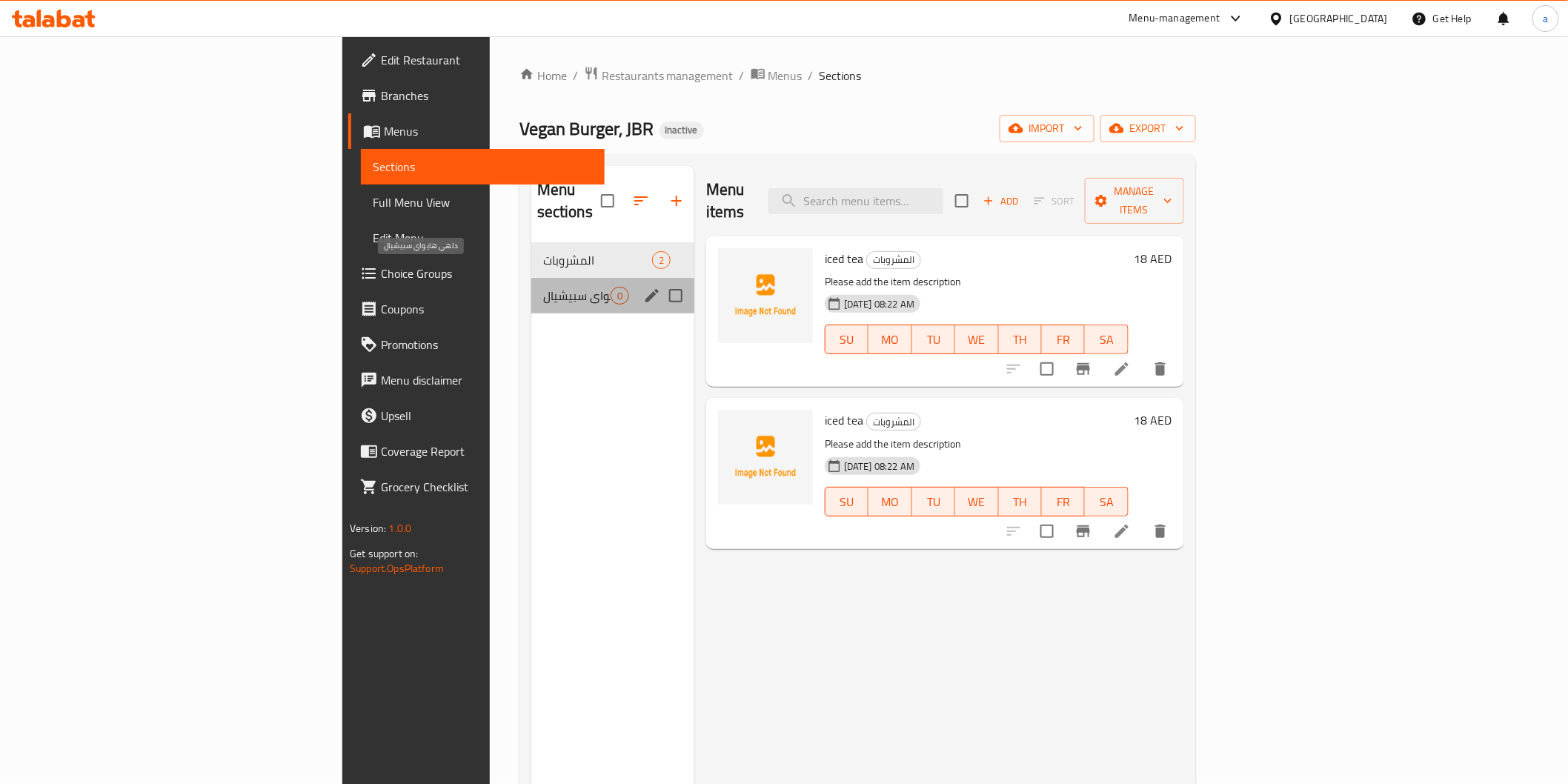
click at [543, 287] on span "دلهي هايواي سبيشيال" at bounding box center [577, 296] width 68 height 18
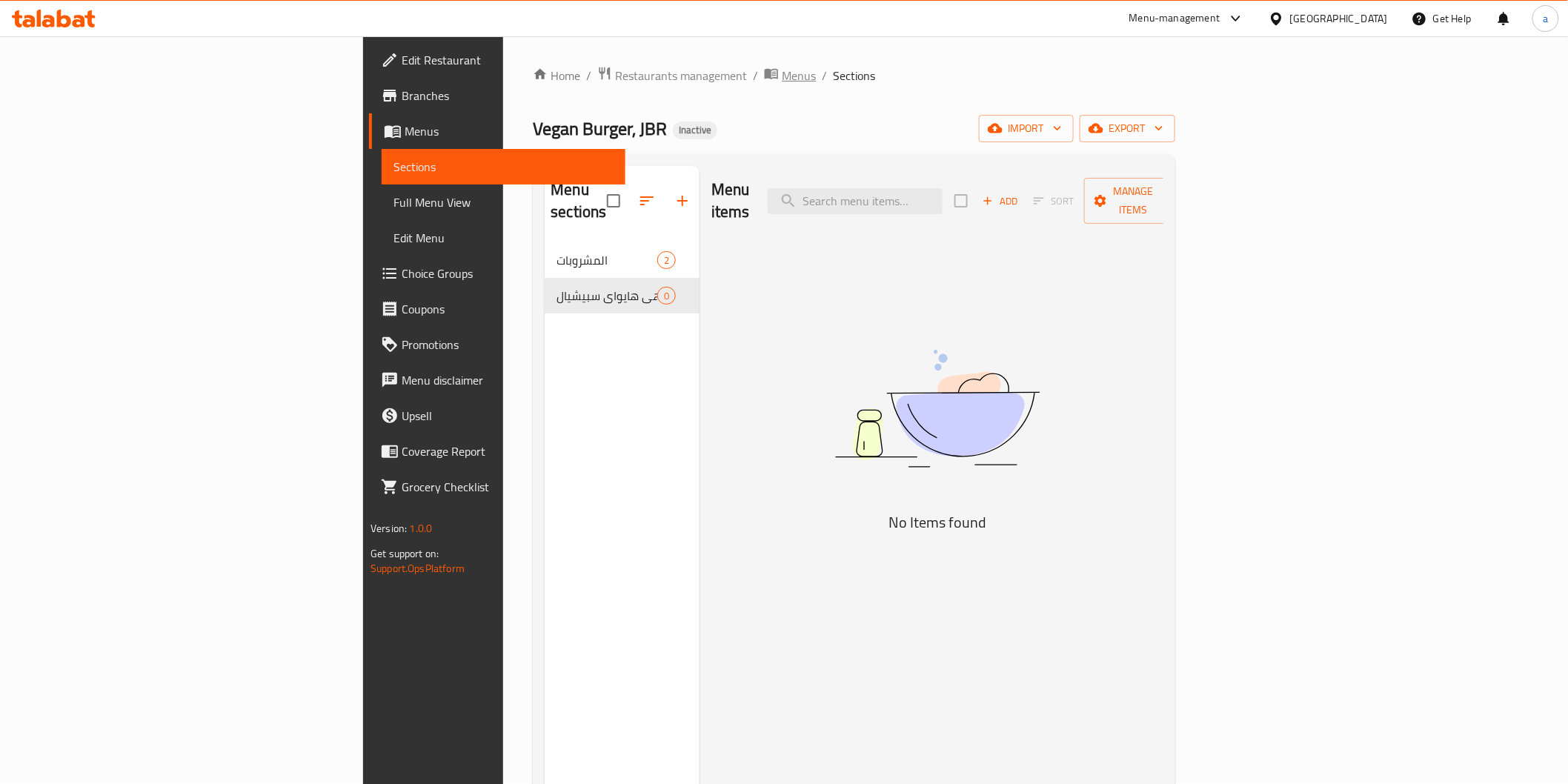
click at [781, 84] on span "Menus" at bounding box center [798, 76] width 34 height 18
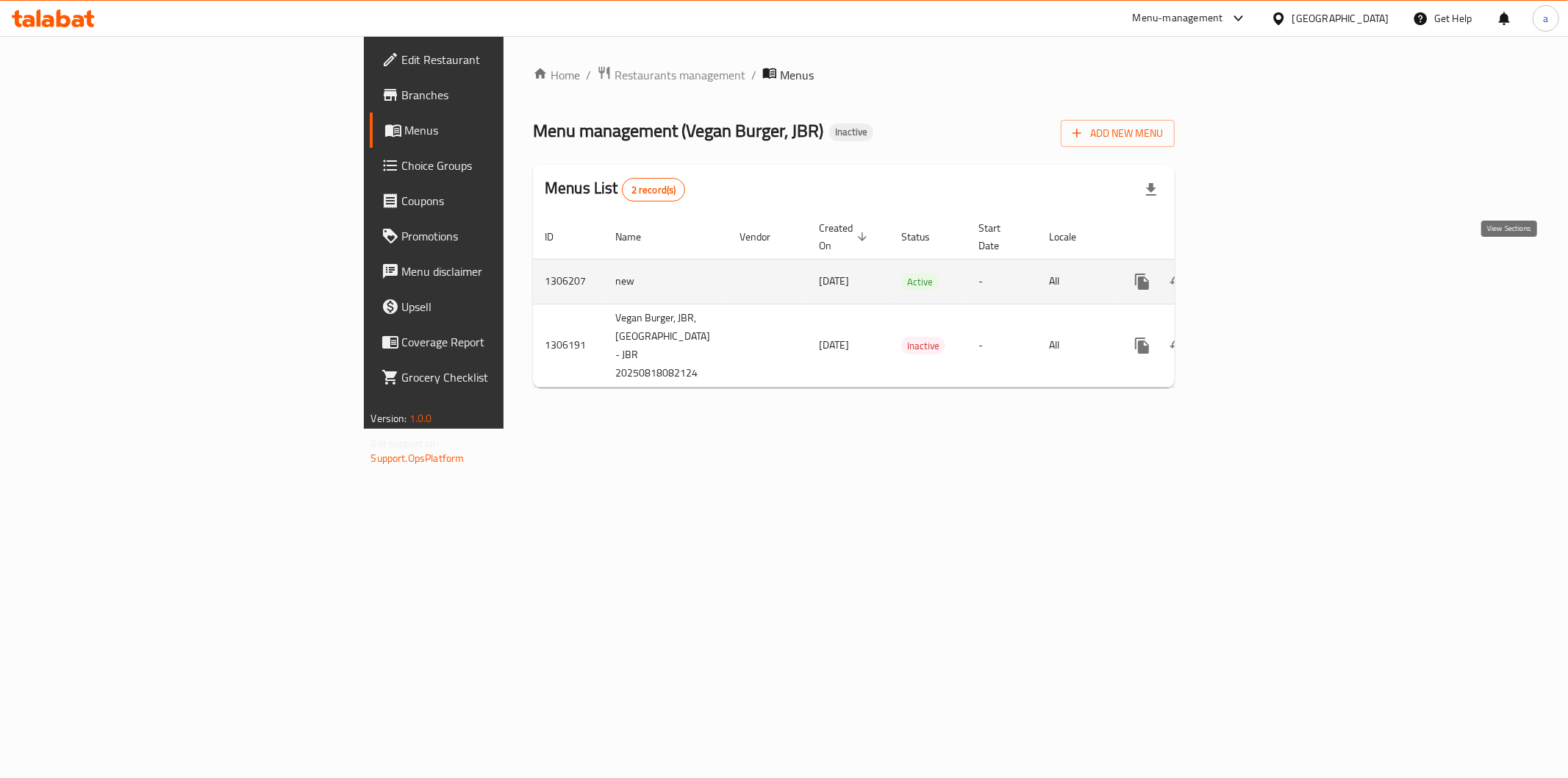
click at [1257, 273] on icon "enhanced table" at bounding box center [1248, 281] width 18 height 18
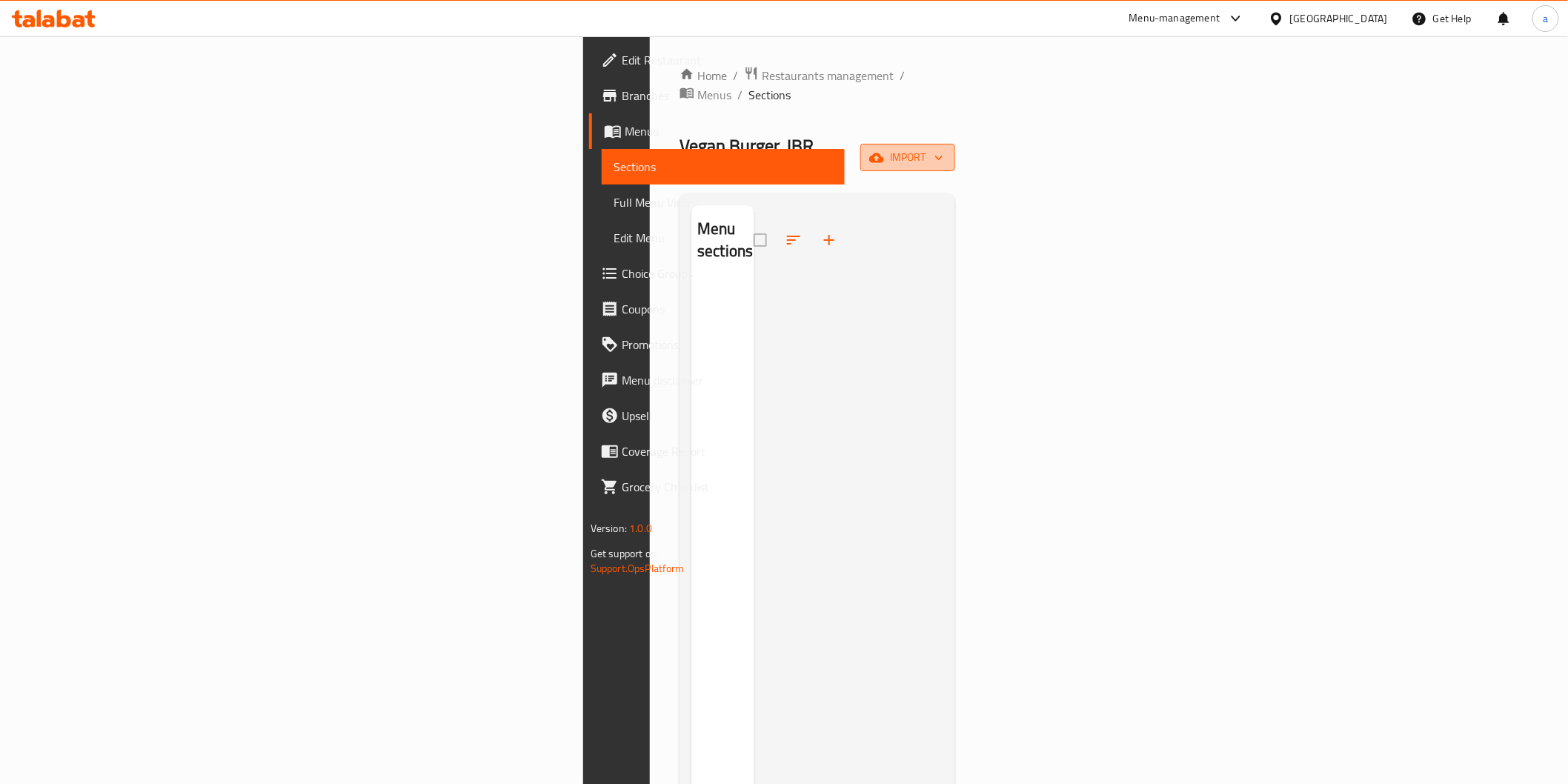
click at [955, 144] on button "import" at bounding box center [908, 157] width 95 height 28
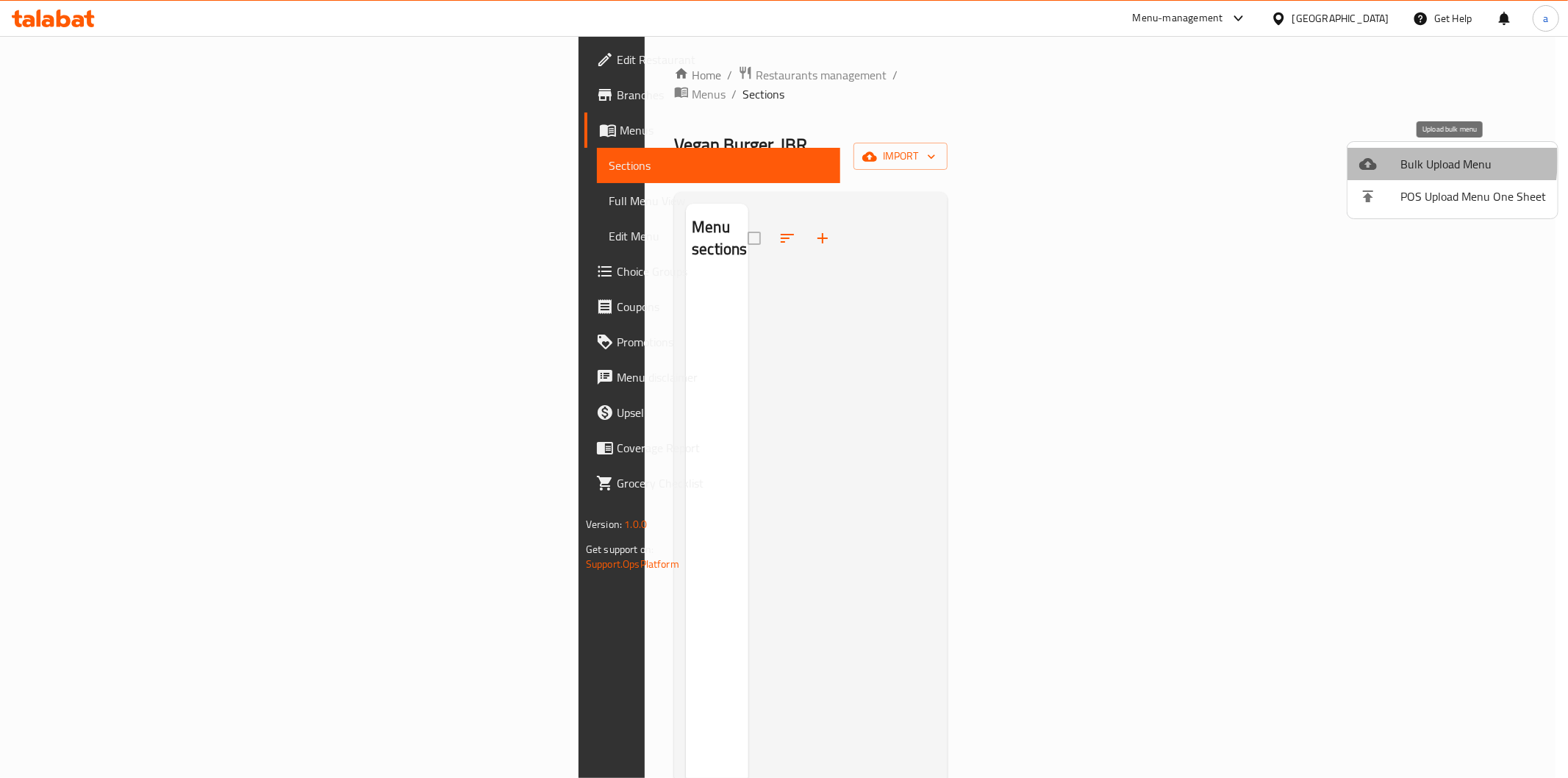
click at [1394, 161] on div at bounding box center [1379, 164] width 41 height 18
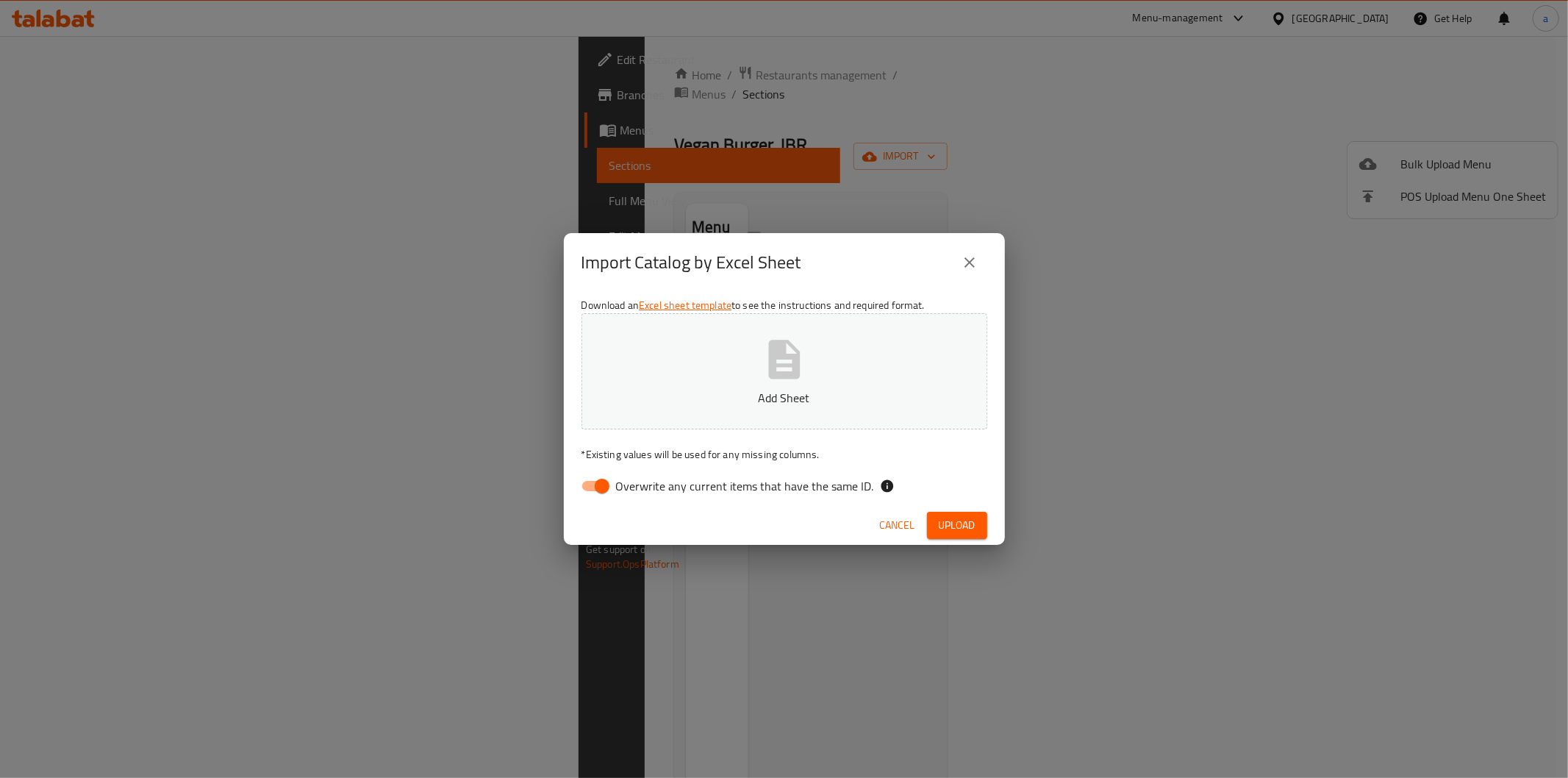
click at [713, 479] on span "Overwrite any current items that have the same ID." at bounding box center [745, 486] width 258 height 18
click at [644, 479] on input "Overwrite any current items that have the same ID." at bounding box center [601, 486] width 84 height 28
checkbox input "false"
click at [737, 391] on p "Add Sheet" at bounding box center [784, 398] width 360 height 18
click at [946, 516] on span "Upload" at bounding box center [957, 525] width 37 height 19
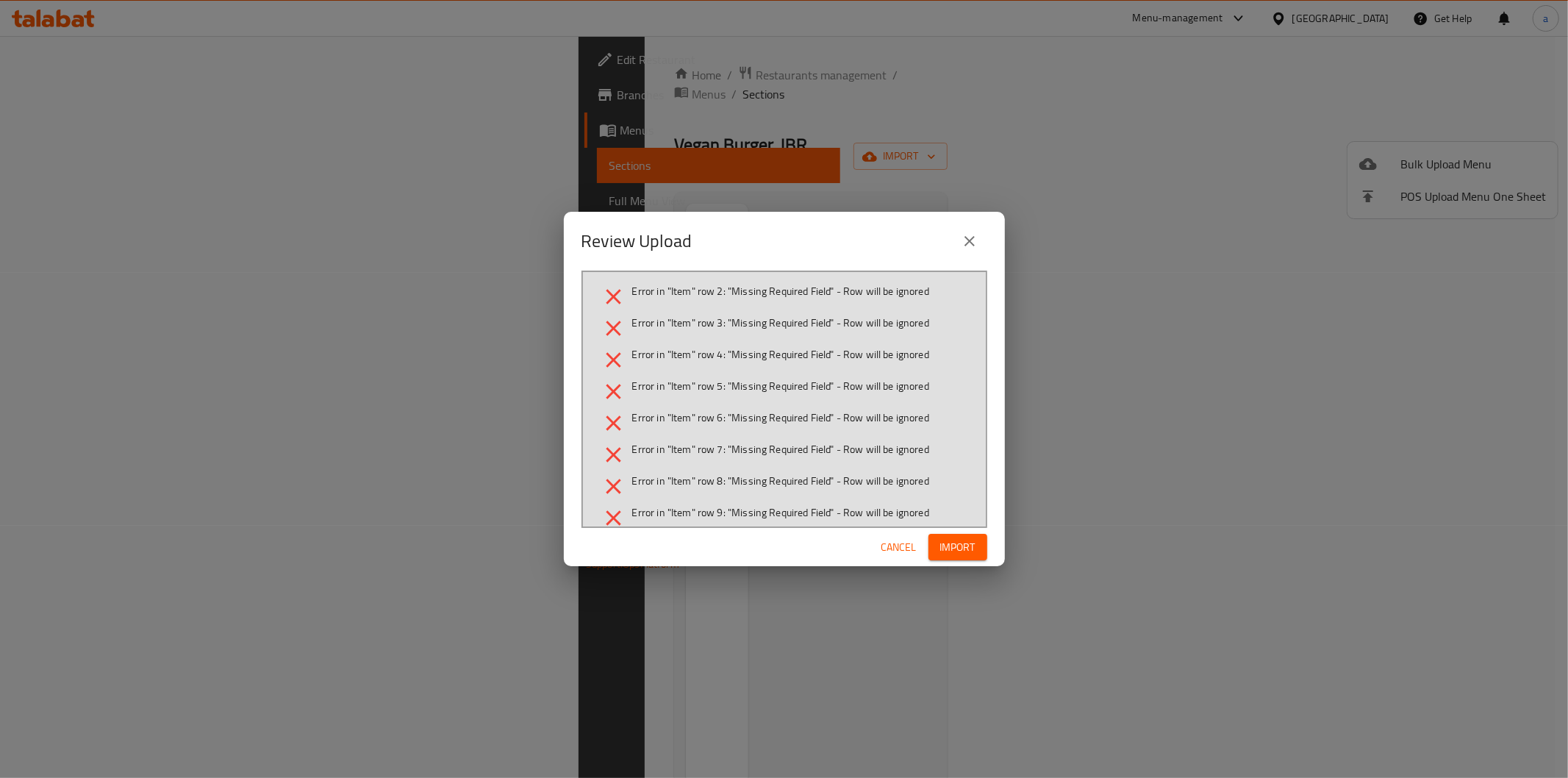
click at [974, 241] on icon "close" at bounding box center [969, 241] width 18 height 18
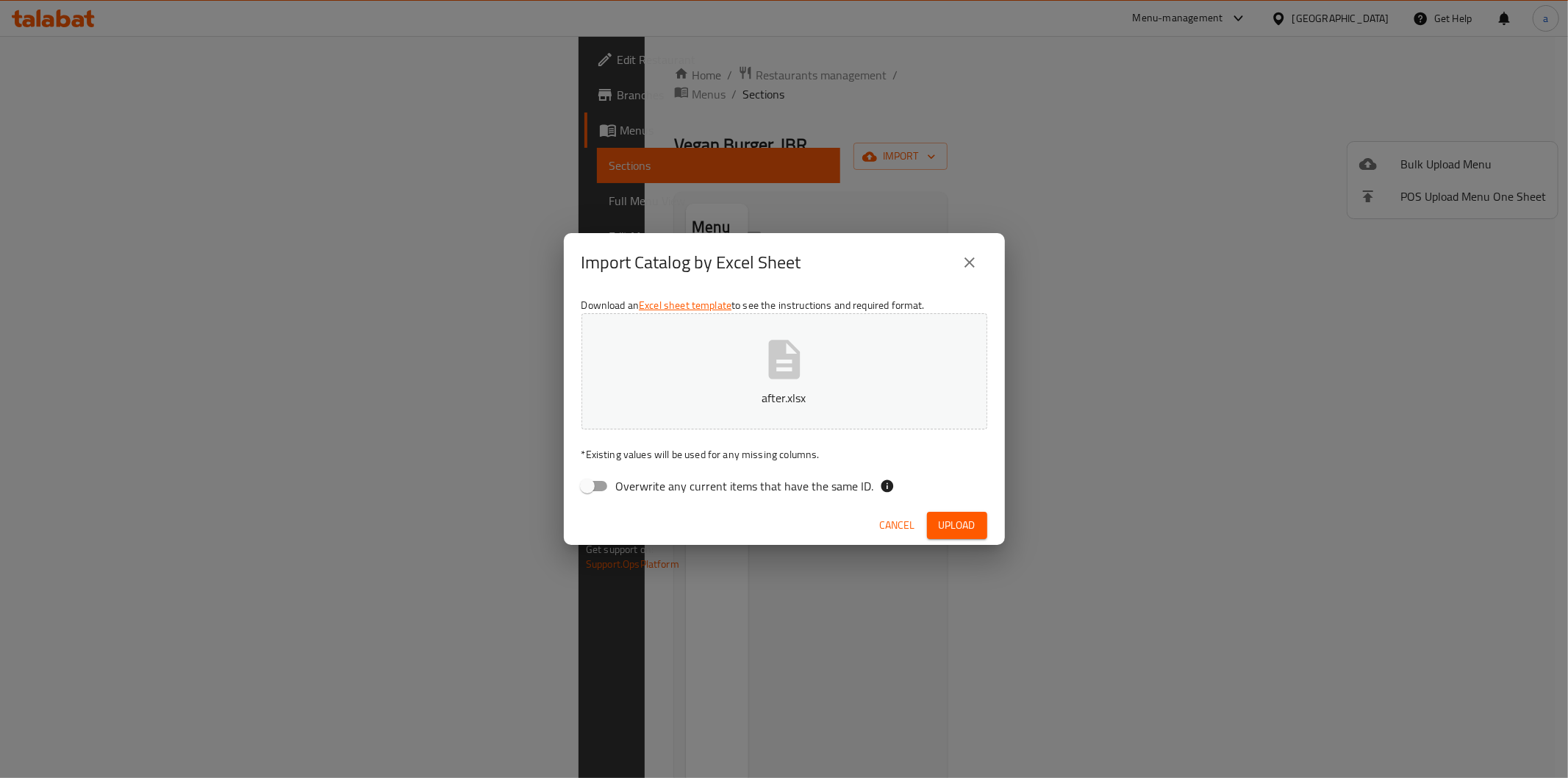
click at [976, 256] on icon "close" at bounding box center [969, 263] width 18 height 18
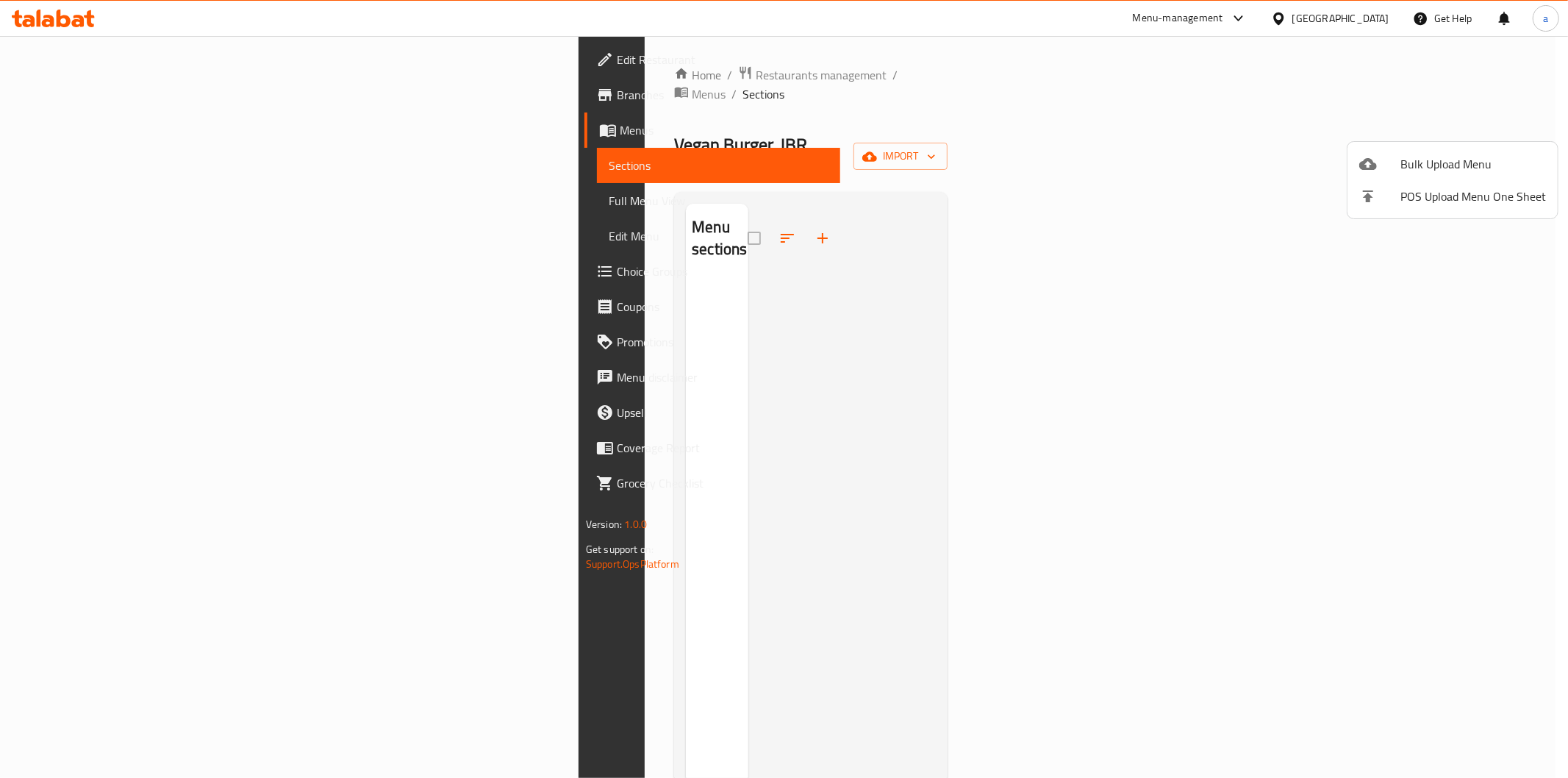
click at [1470, 334] on div at bounding box center [784, 389] width 1568 height 778
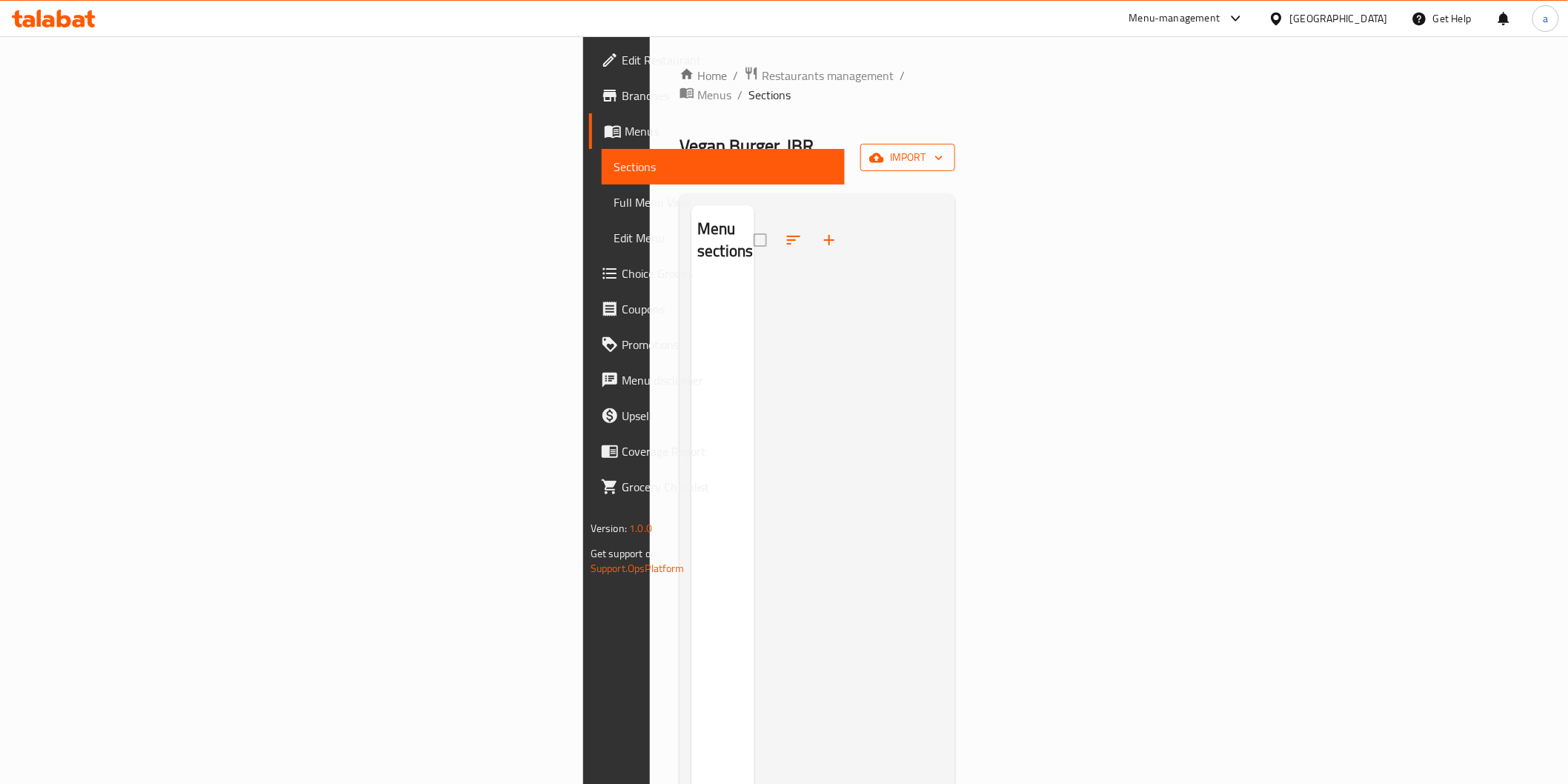
click at [943, 148] on span "import" at bounding box center [908, 157] width 71 height 19
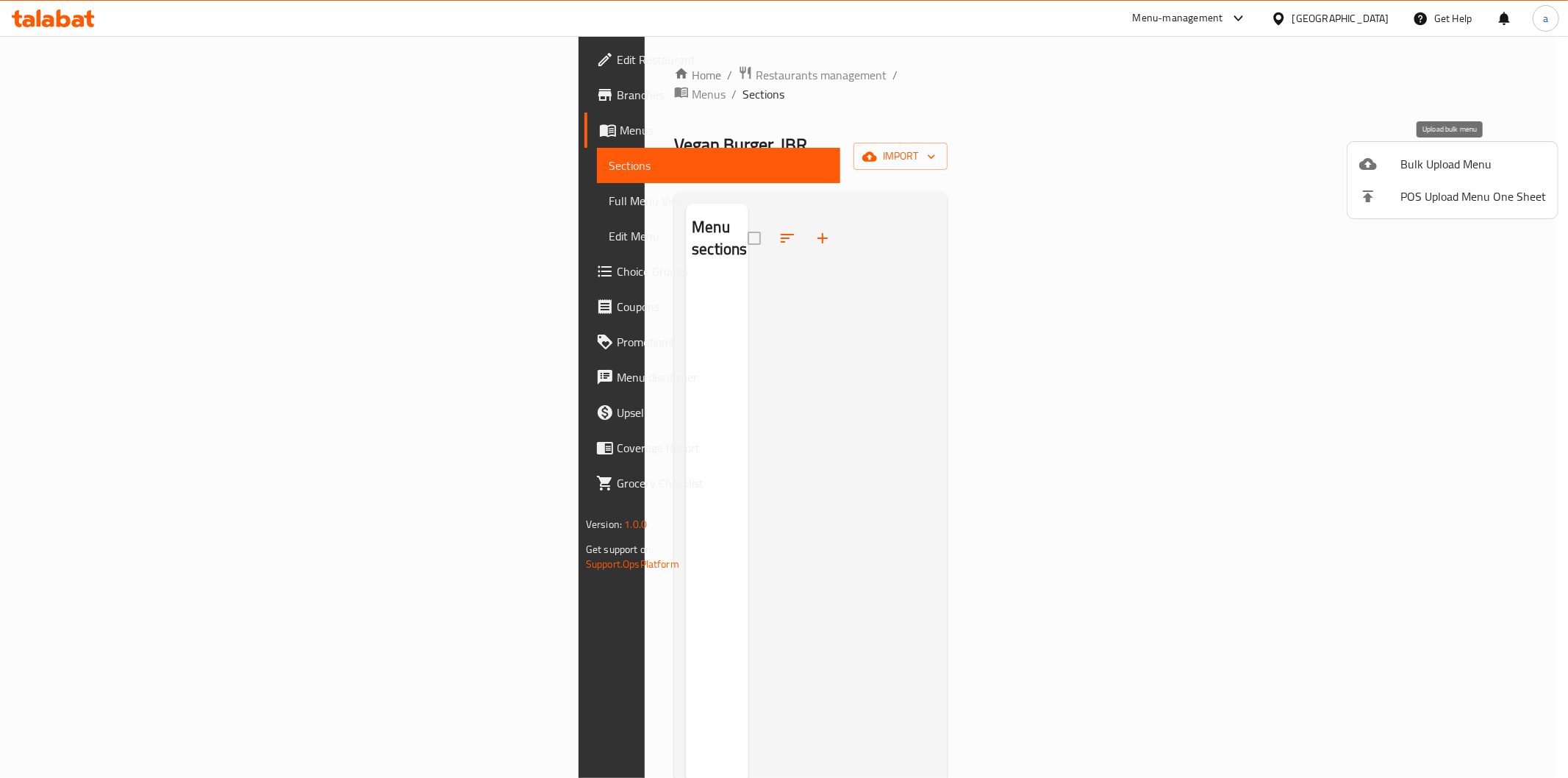
click at [1402, 161] on span "Bulk Upload Menu" at bounding box center [1473, 164] width 146 height 18
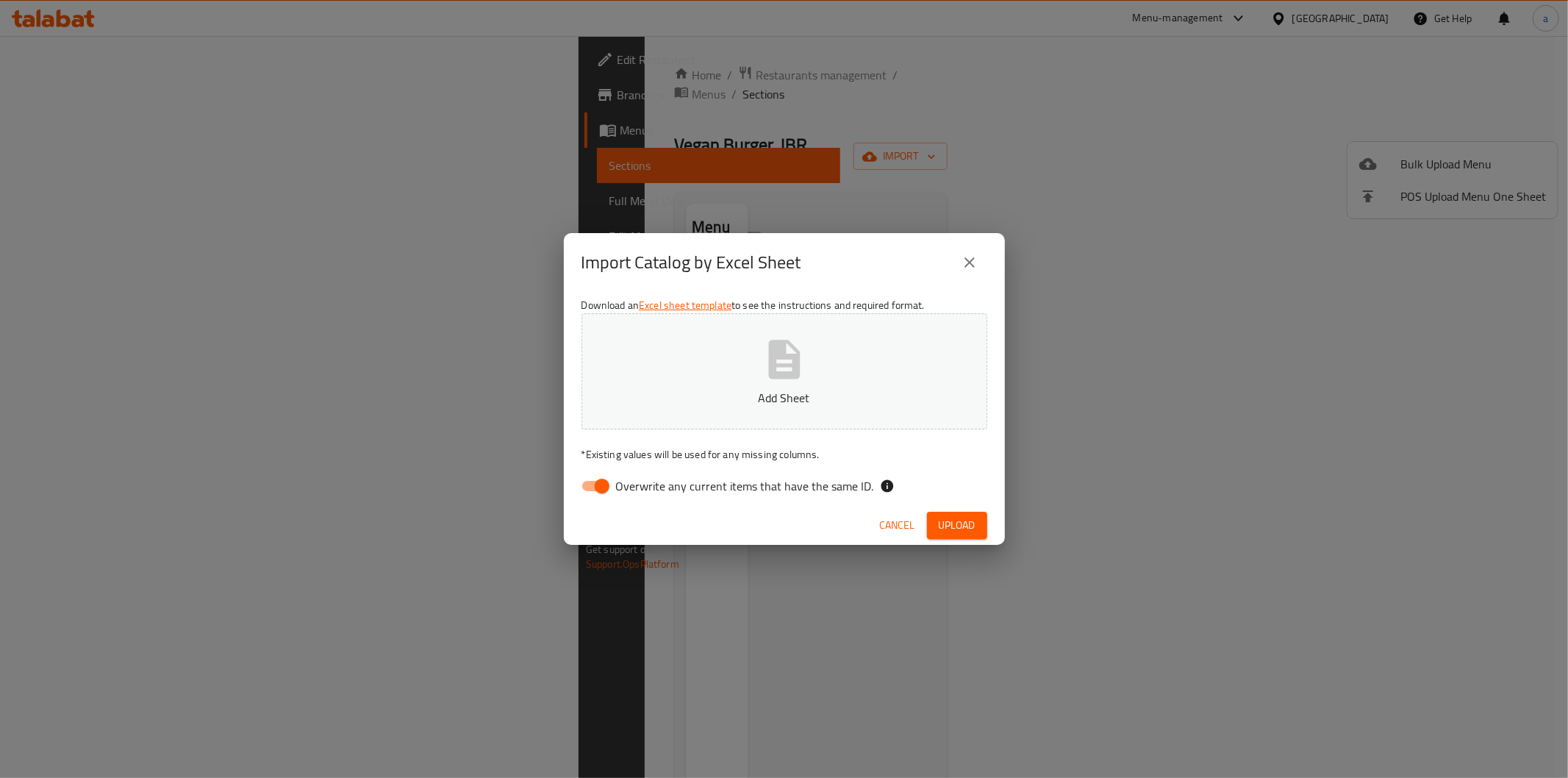
click at [739, 483] on span "Overwrite any current items that have the same ID." at bounding box center [745, 486] width 258 height 18
click at [644, 483] on input "Overwrite any current items that have the same ID." at bounding box center [601, 486] width 84 height 28
checkbox input "false"
click at [942, 510] on div "Cancel Upload" at bounding box center [784, 525] width 441 height 39
click at [952, 513] on button "Upload" at bounding box center [957, 525] width 60 height 27
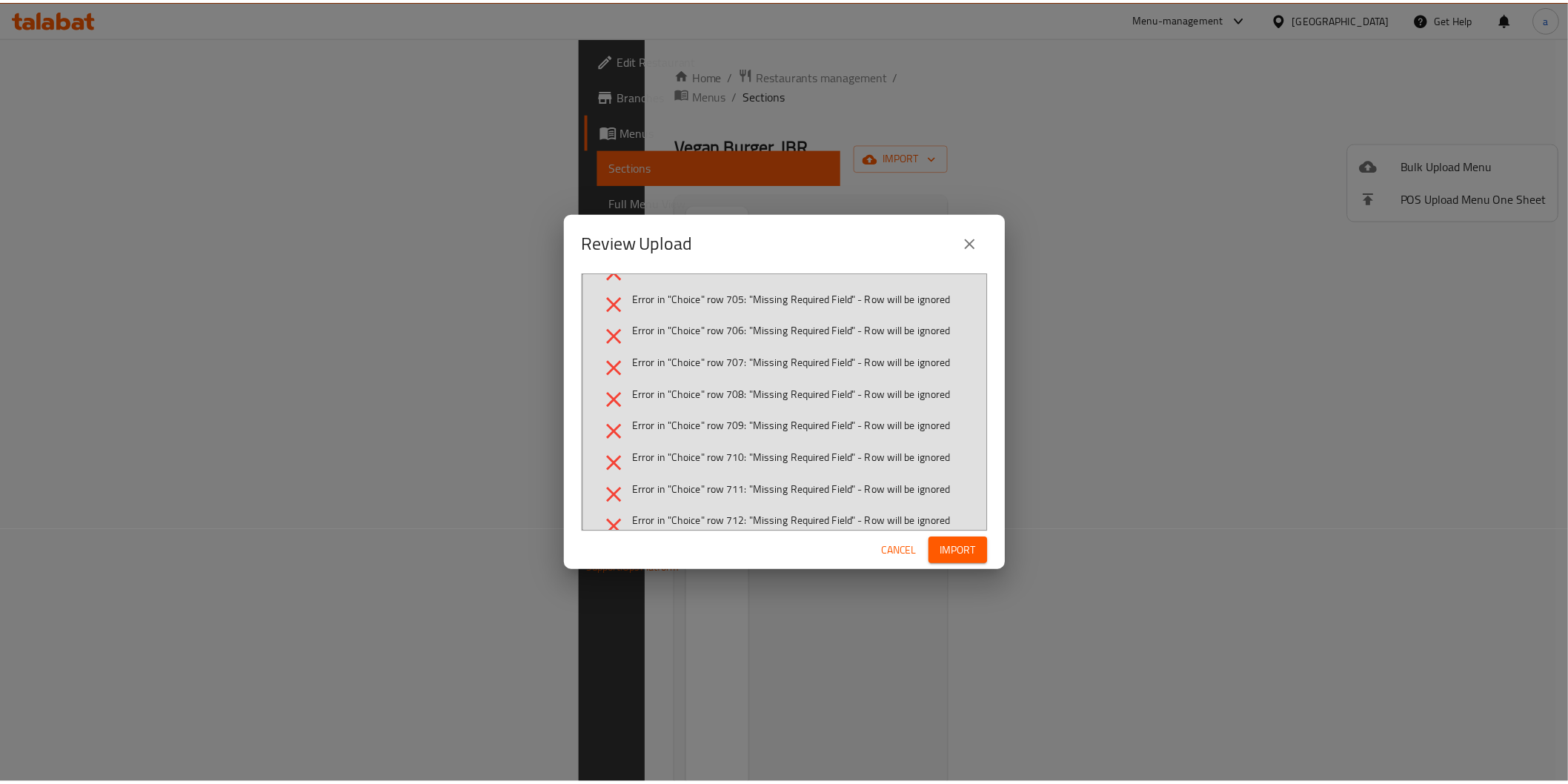
scroll to position [29390, 0]
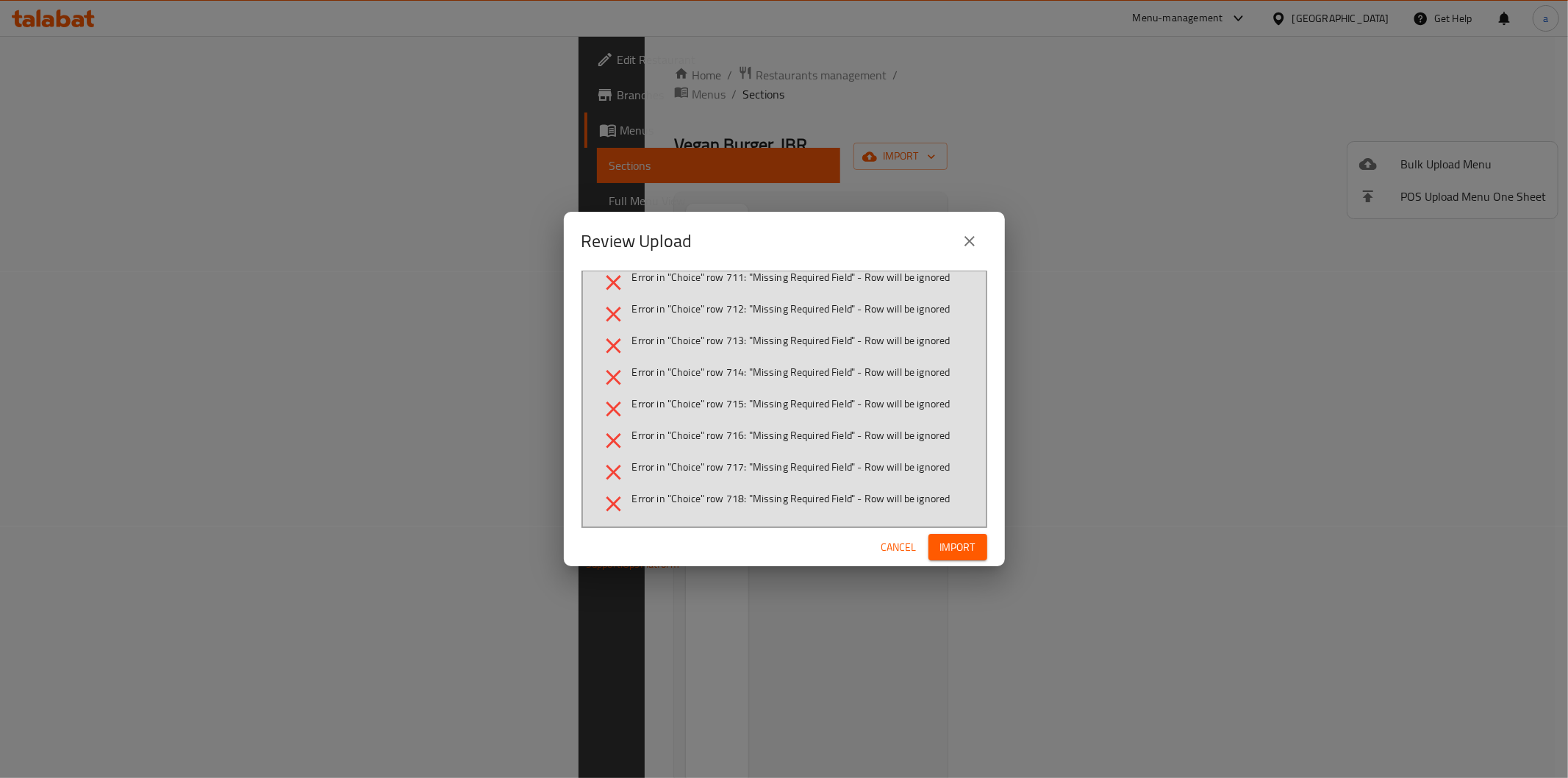
click at [976, 234] on icon "close" at bounding box center [969, 241] width 18 height 18
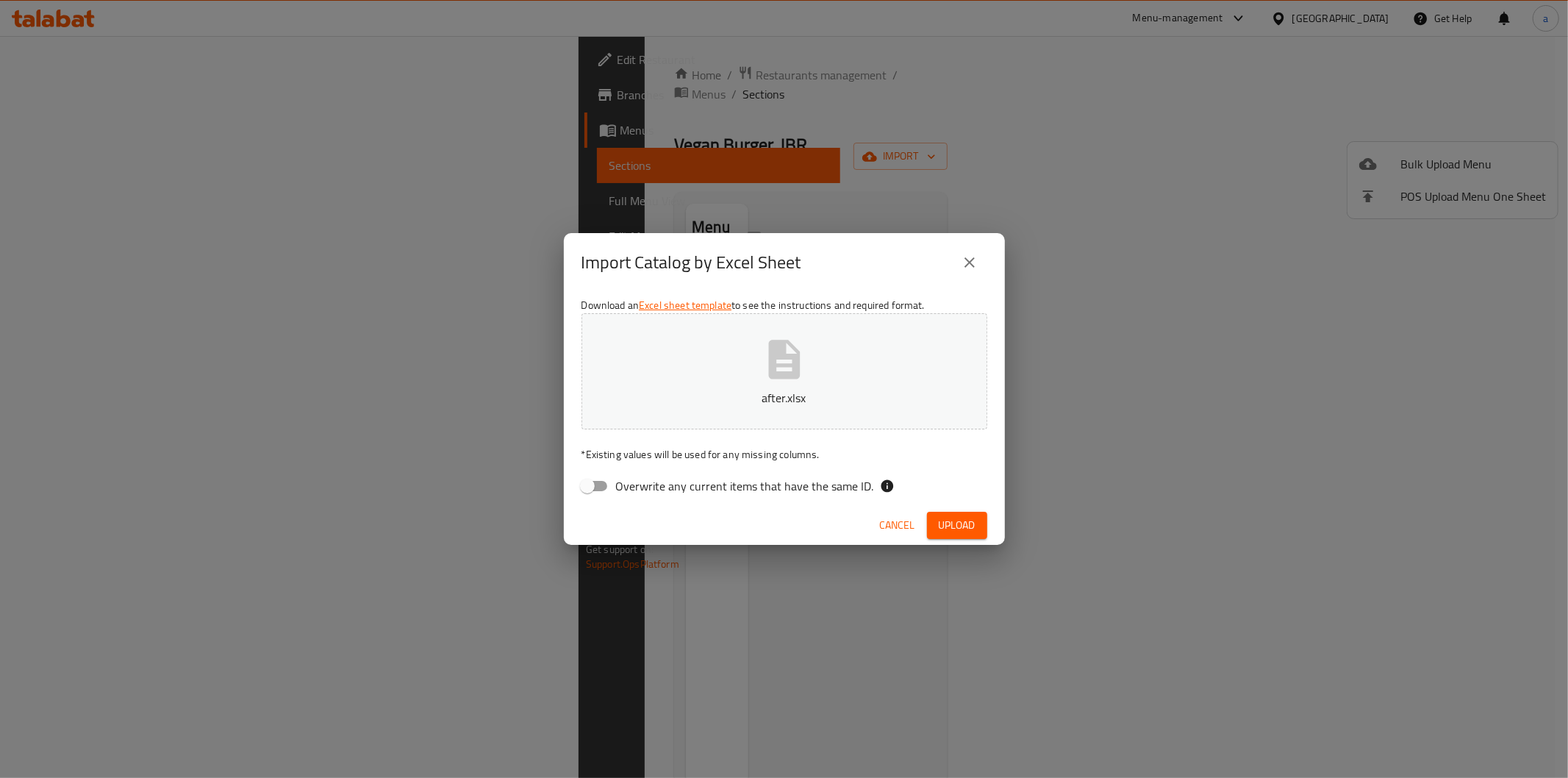
click at [982, 258] on button "close" at bounding box center [969, 263] width 35 height 35
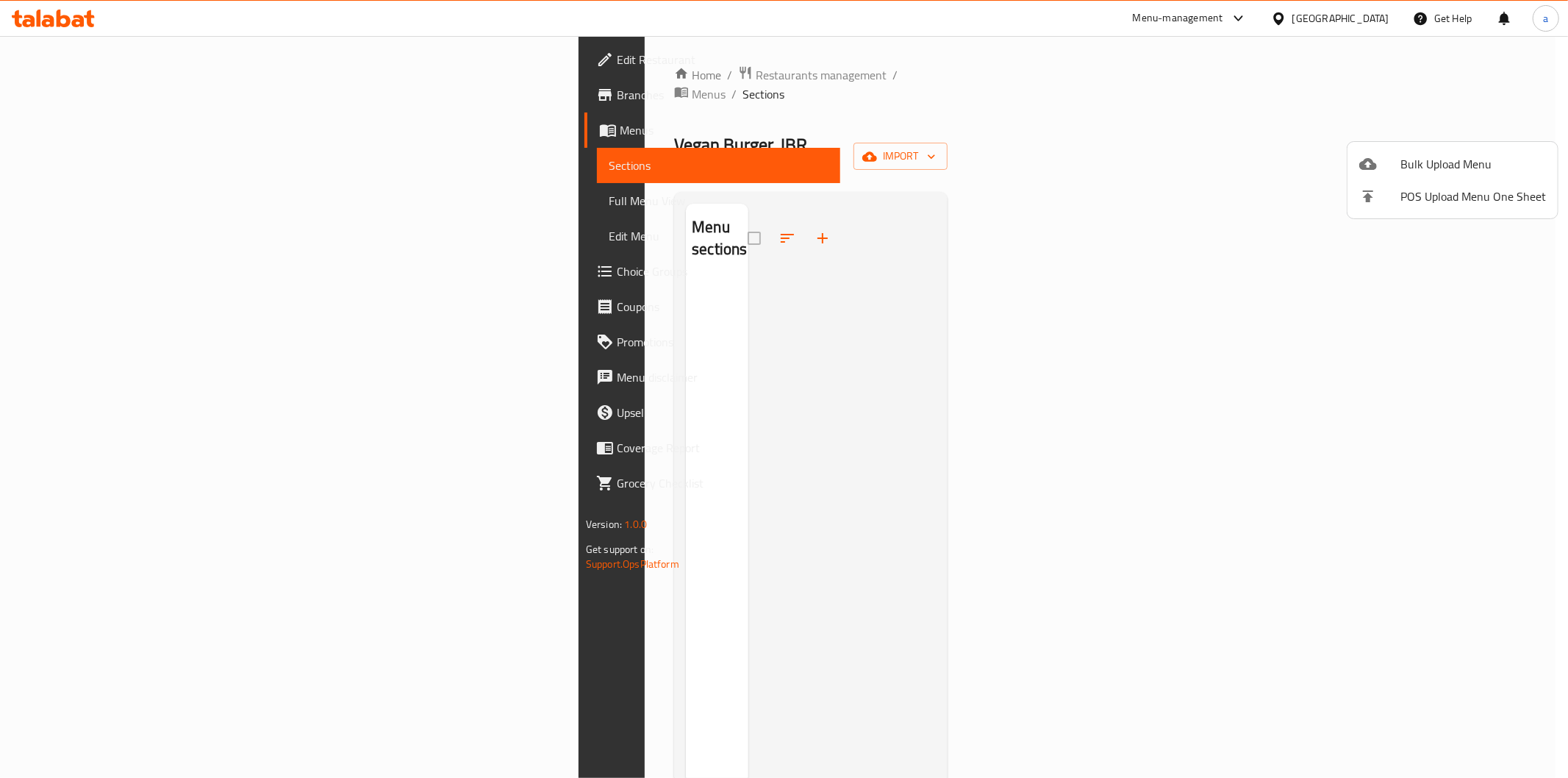
click at [1402, 283] on div at bounding box center [784, 389] width 1568 height 778
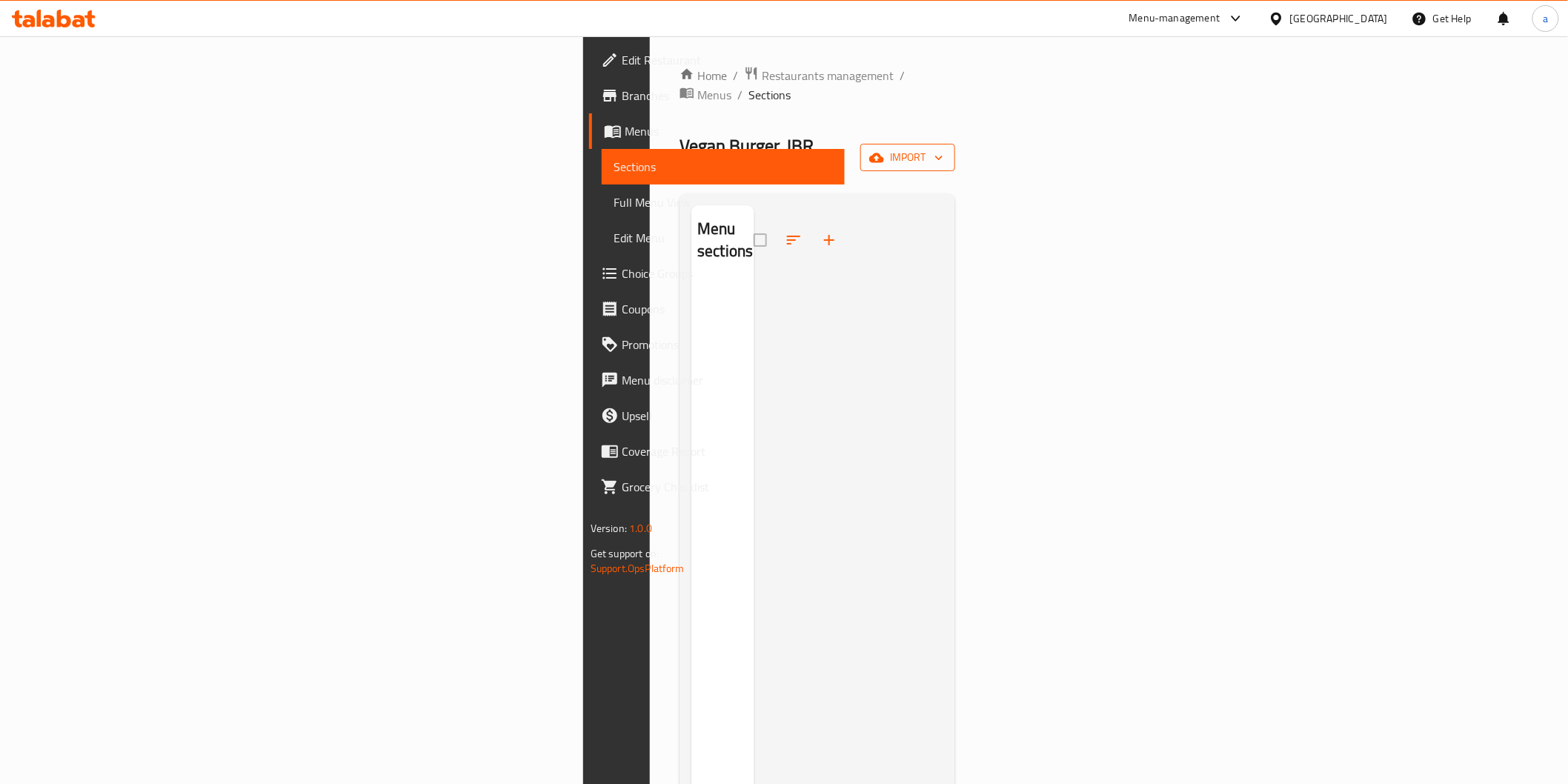
click at [943, 148] on span "import" at bounding box center [908, 157] width 71 height 19
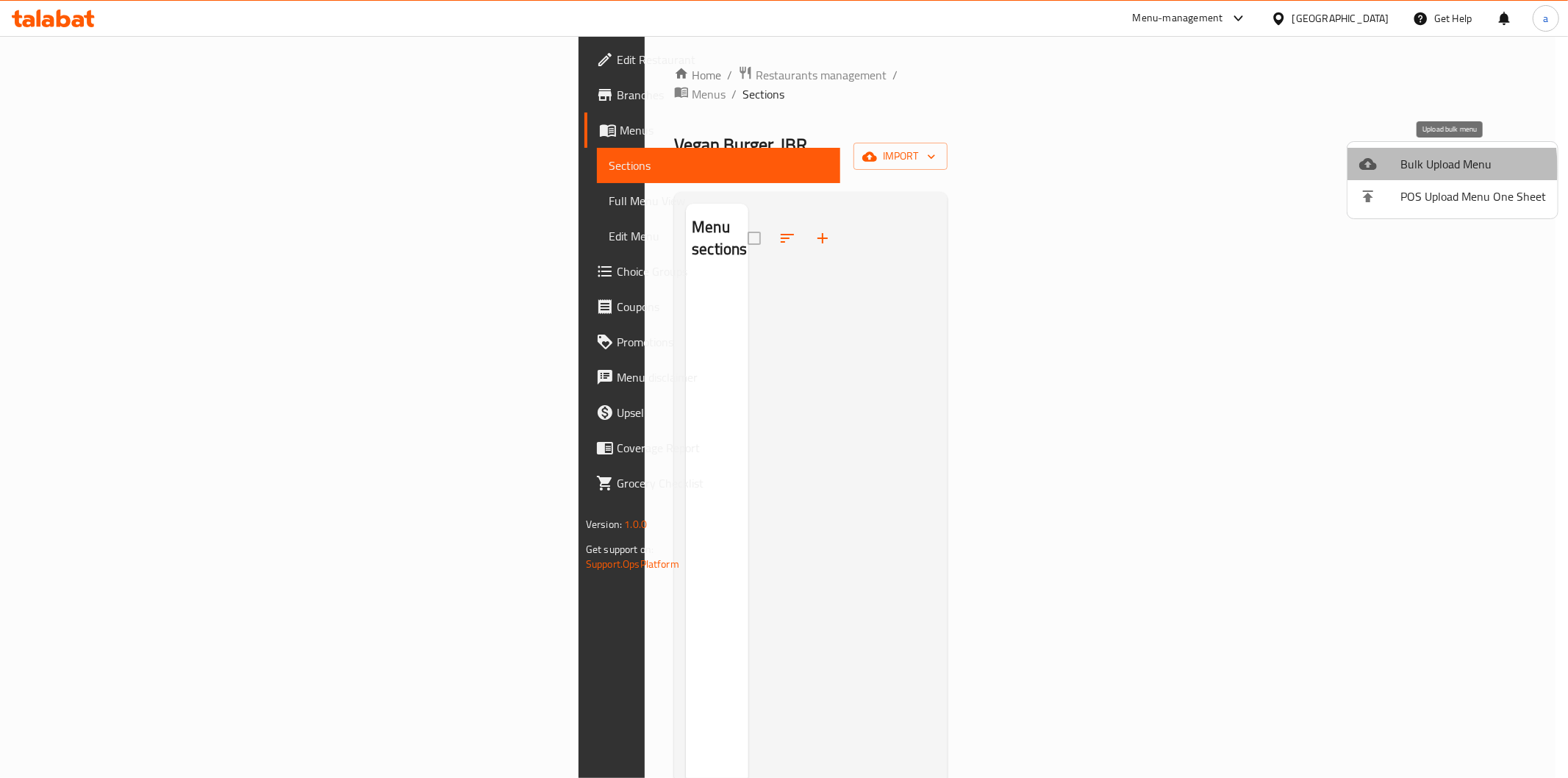
click at [1380, 169] on div at bounding box center [1379, 164] width 41 height 18
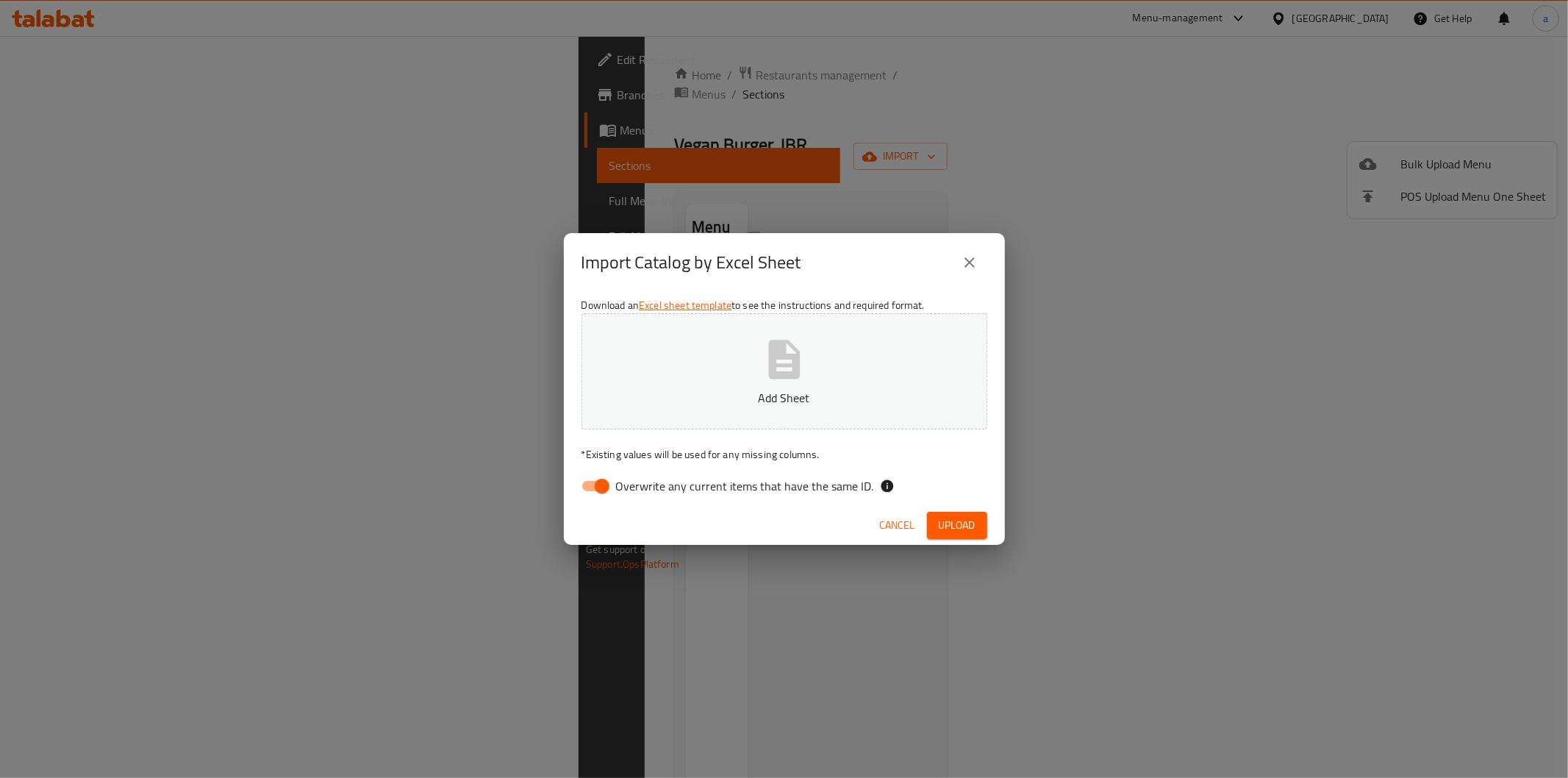
click at [632, 480] on span "Overwrite any current items that have the same ID." at bounding box center [745, 486] width 258 height 18
click at [632, 480] on input "Overwrite any current items that have the same ID." at bounding box center [601, 486] width 84 height 28
checkbox input "false"
click at [966, 526] on span "Upload" at bounding box center [957, 525] width 37 height 19
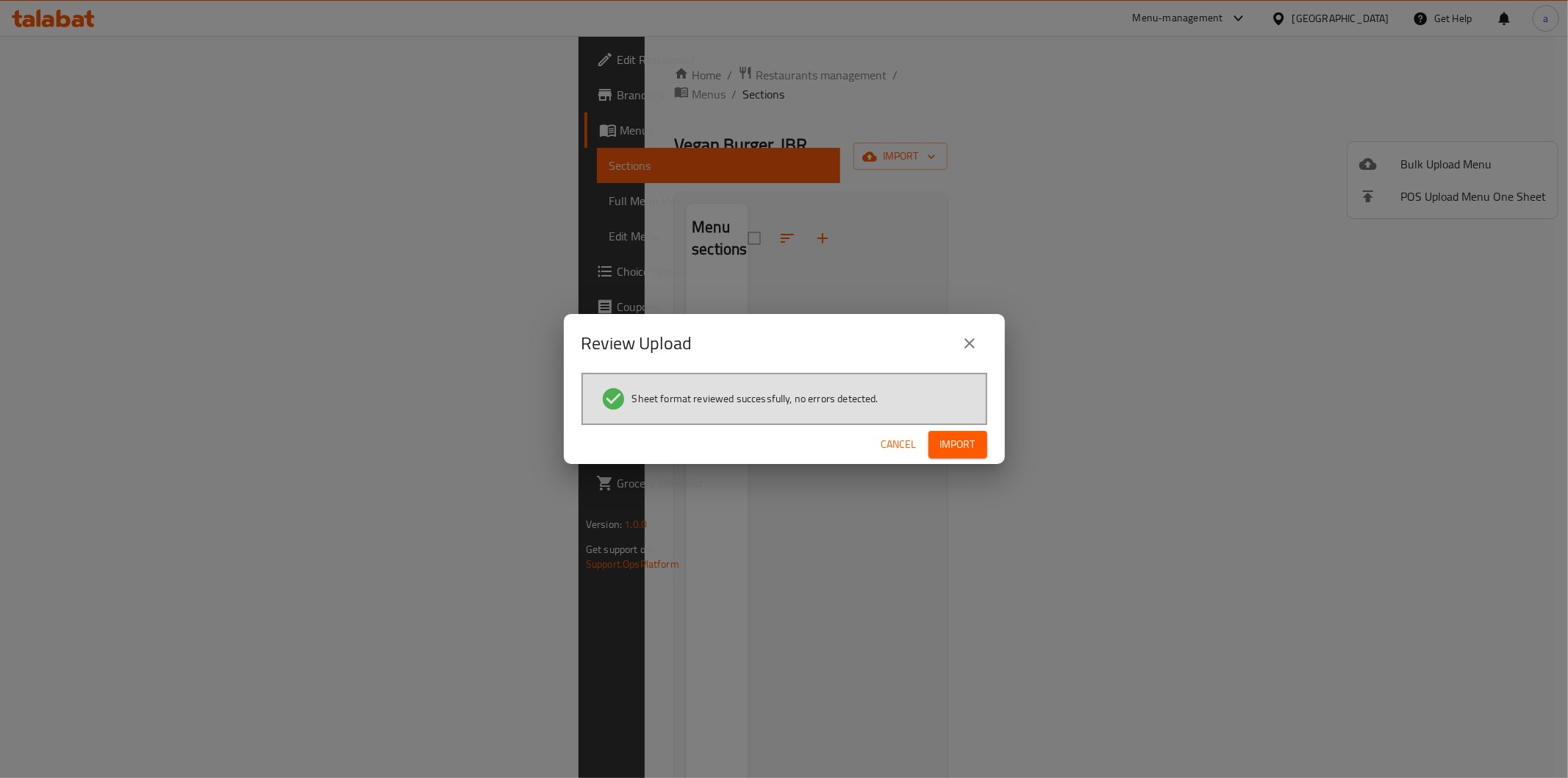
click at [970, 444] on span "Import" at bounding box center [958, 444] width 35 height 19
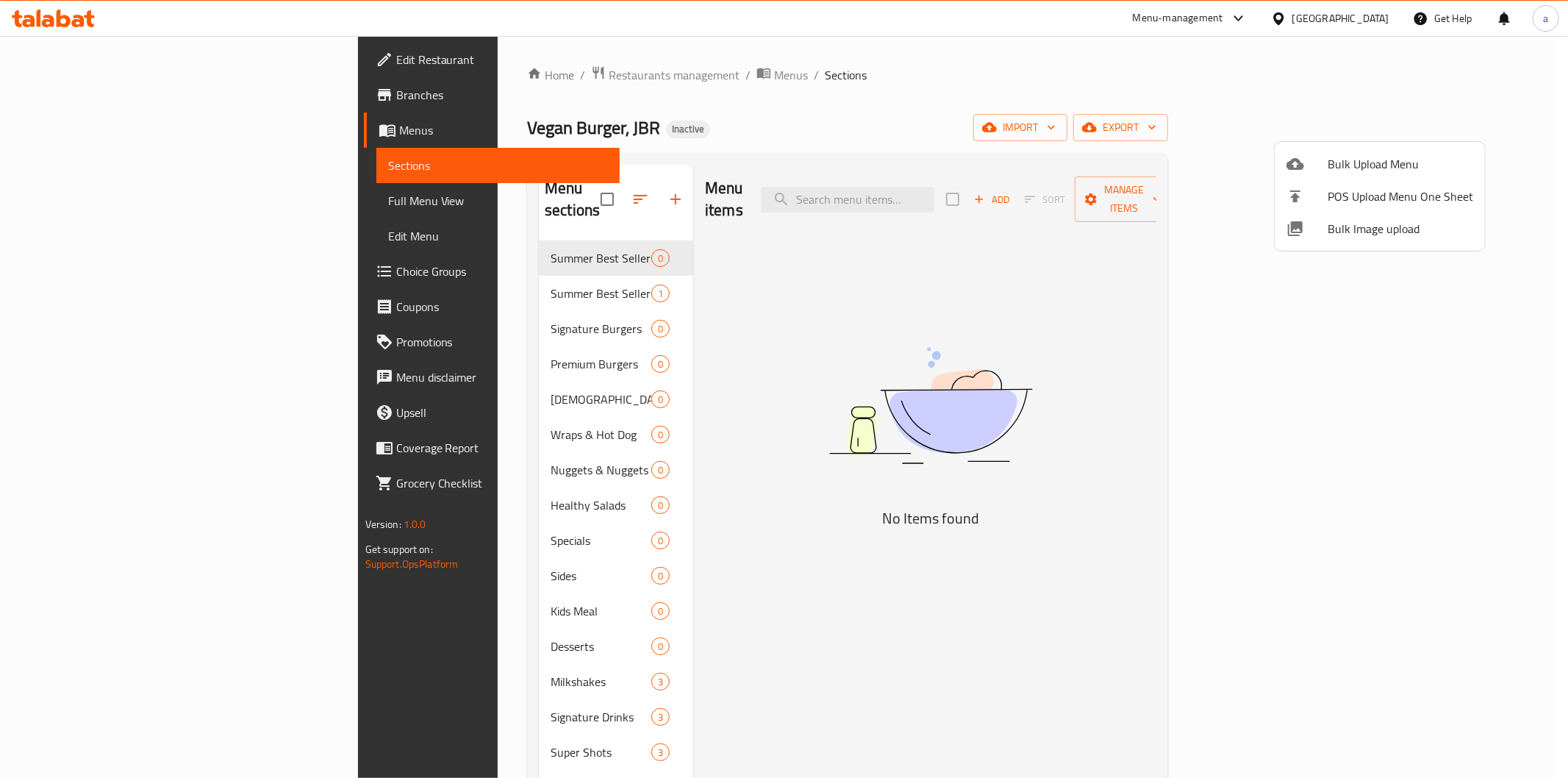
click at [717, 577] on div at bounding box center [784, 389] width 1568 height 778
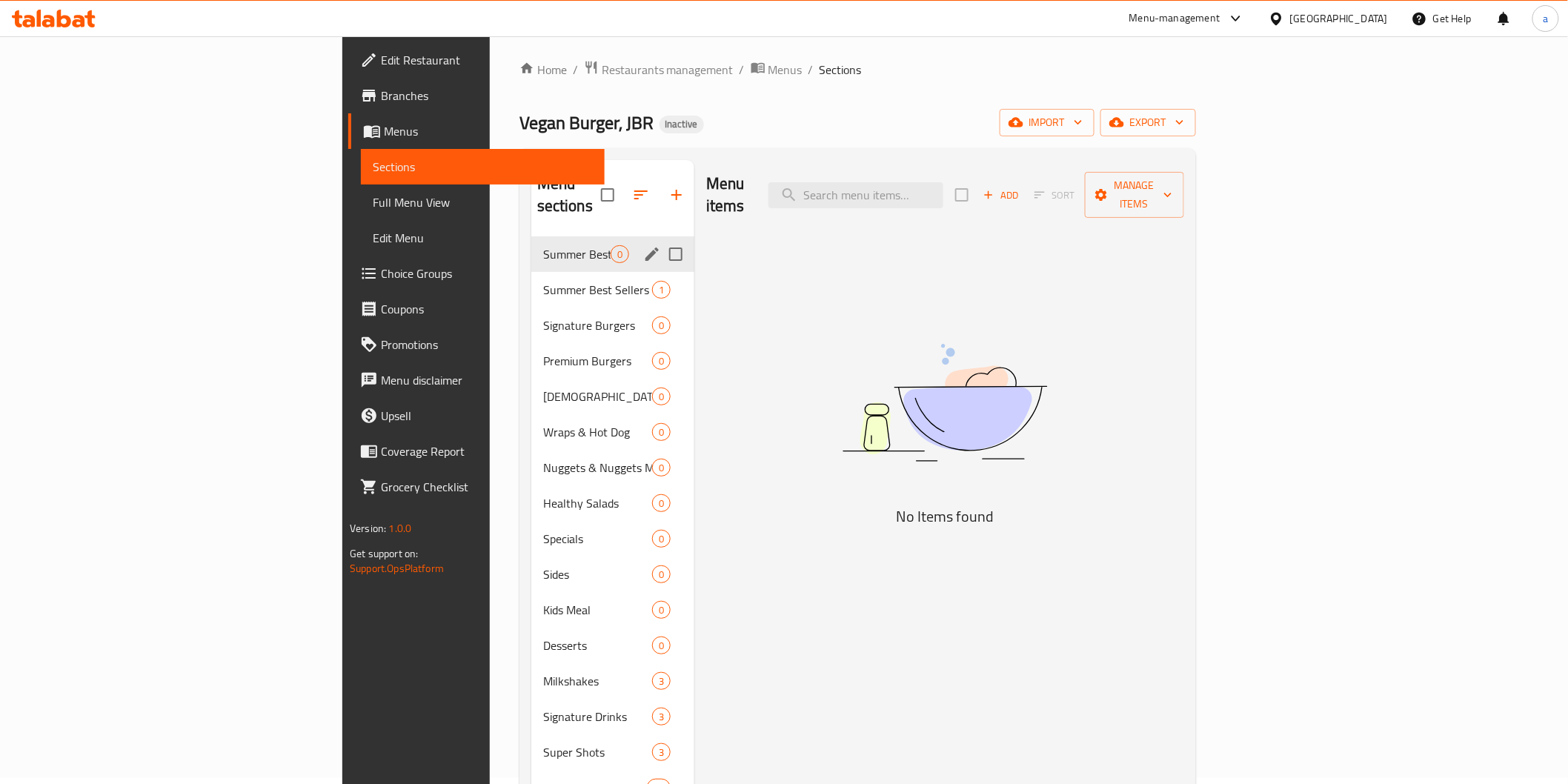
scroll to position [0, 0]
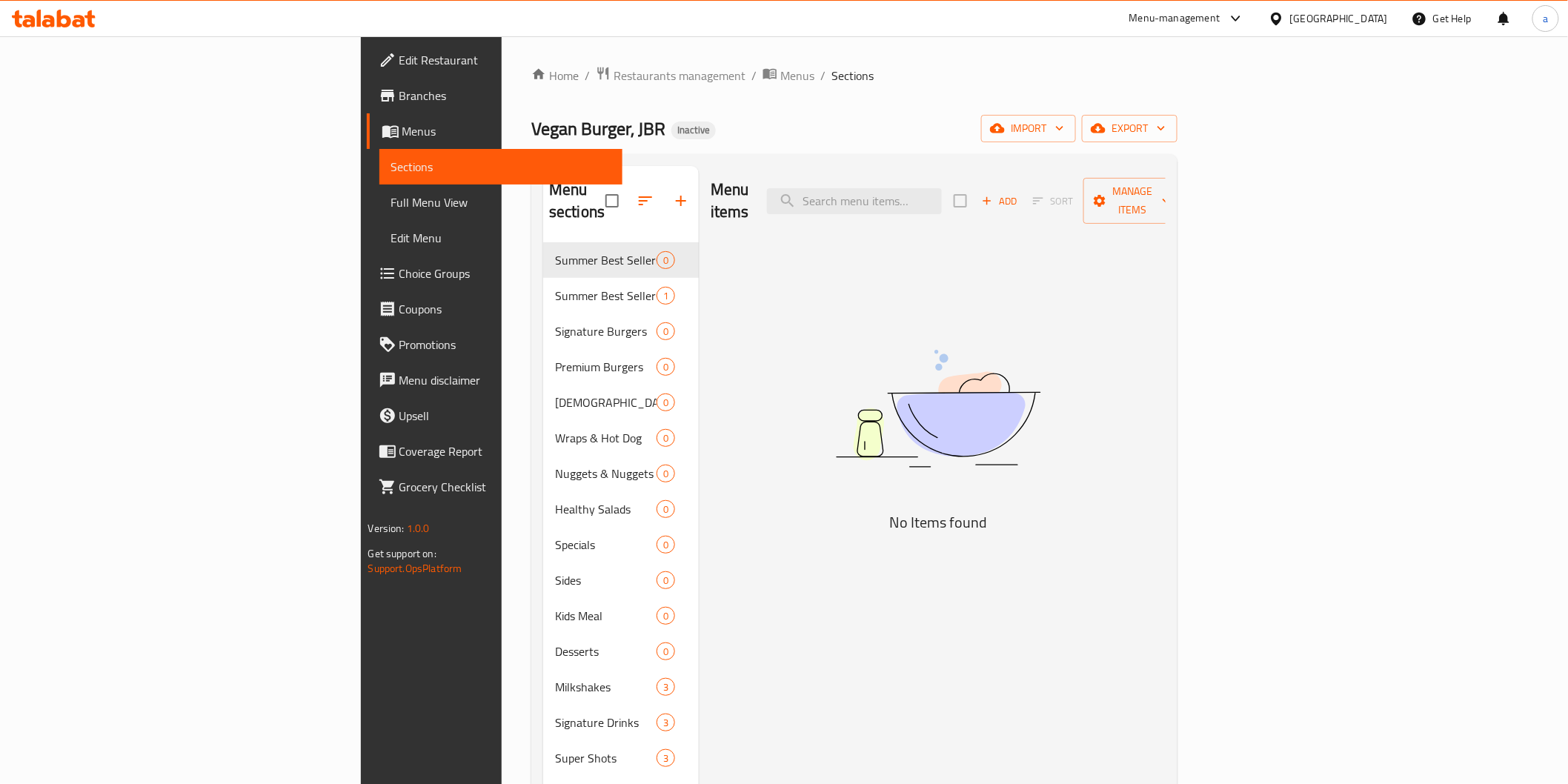
click at [805, 492] on div "Menu items Add Sort Manage items No Items found" at bounding box center [932, 558] width 467 height 784
click at [399, 99] on span "Branches" at bounding box center [505, 96] width 212 height 18
